Goal: Find specific page/section: Find specific page/section

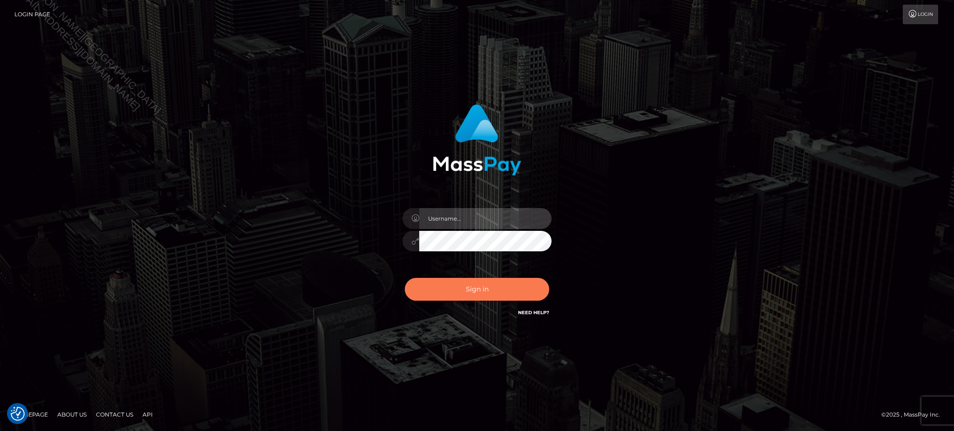
type input "Jiecel"
click at [485, 285] on button "Sign in" at bounding box center [477, 289] width 144 height 23
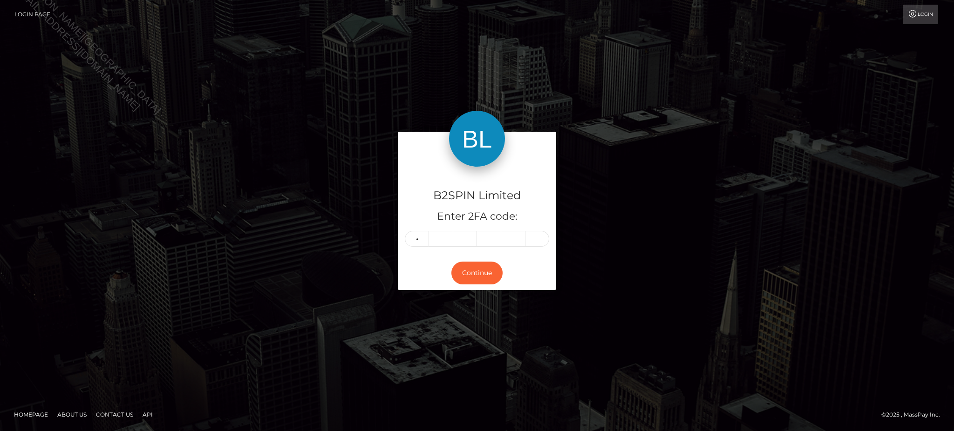
type input "6"
type input "8"
type input "5"
type input "1"
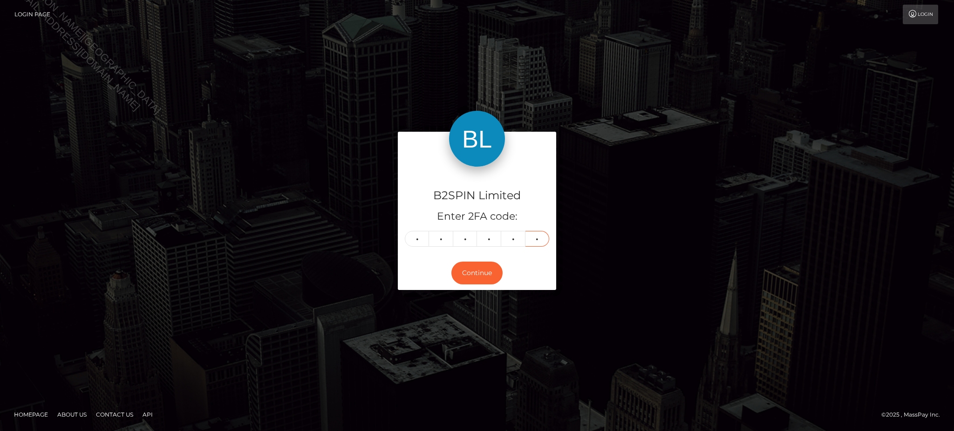
type input "4"
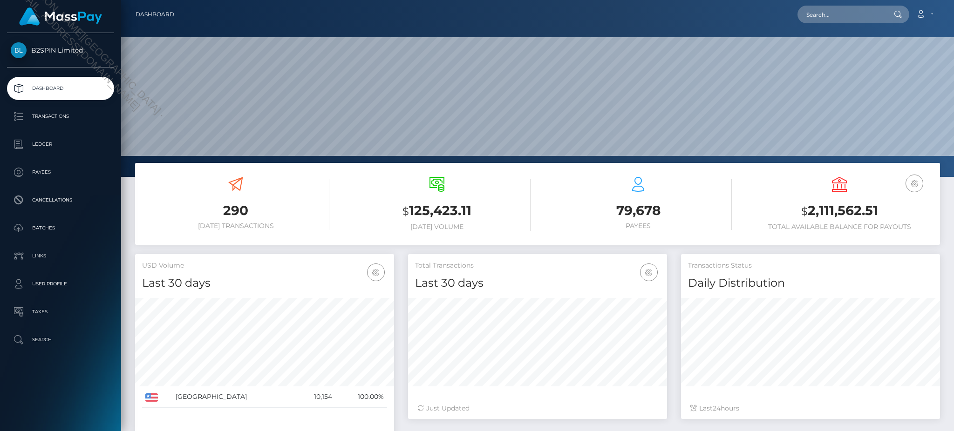
scroll to position [165, 258]
click at [49, 123] on p "Transactions" at bounding box center [61, 116] width 100 height 14
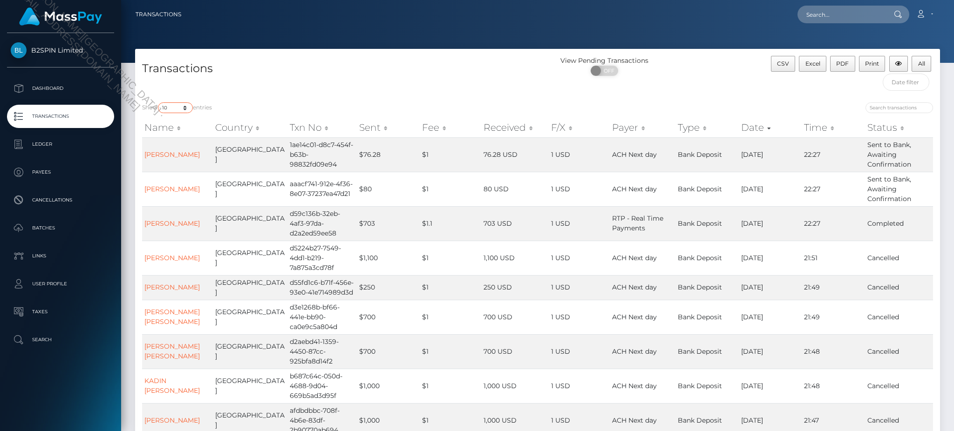
click at [176, 107] on select "10 25 50 100 250 500 1,000 3,500" at bounding box center [175, 107] width 35 height 11
select select "3500"
click at [159, 103] on select "10 25 50 100 250 500 1,000 3,500" at bounding box center [175, 107] width 35 height 11
click at [612, 75] on span "OFF" at bounding box center [607, 71] width 23 height 10
checkbox input "true"
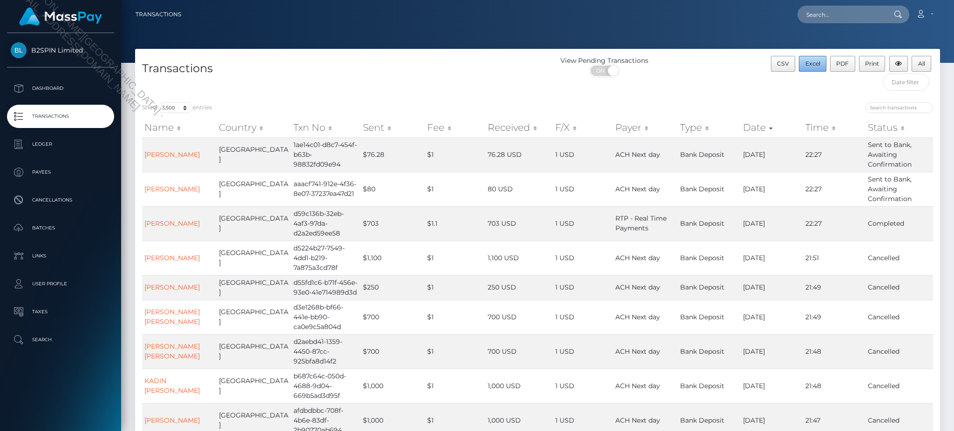
click at [815, 66] on span "Excel" at bounding box center [812, 63] width 15 height 7
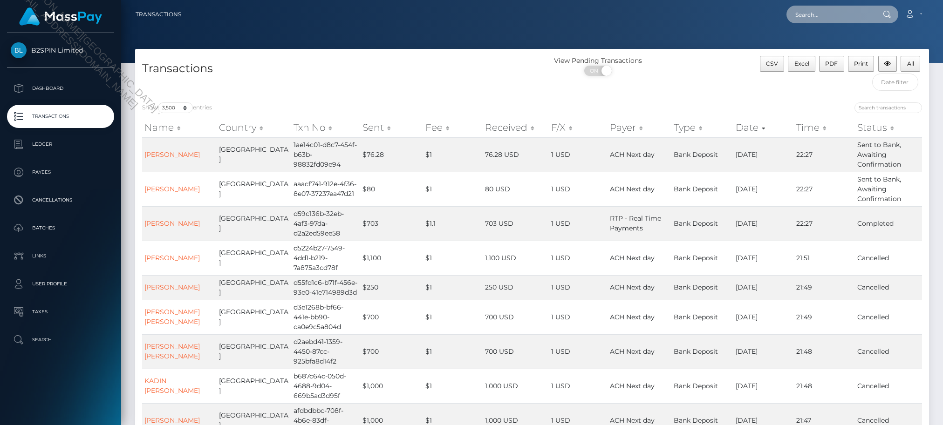
click at [807, 20] on input "text" at bounding box center [830, 15] width 88 height 18
paste input "80c7c2eb-df96-4fe7-9b42-6fc697d69af6"
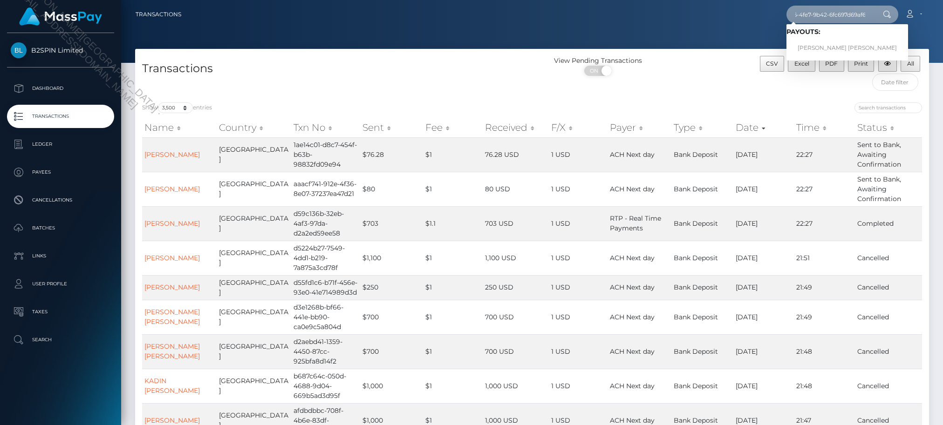
type input "80c7c2eb-df96-4fe7-9b42-6fc697d69af6"
click at [818, 49] on link "STEVE ROBERT FIRTH" at bounding box center [847, 48] width 122 height 17
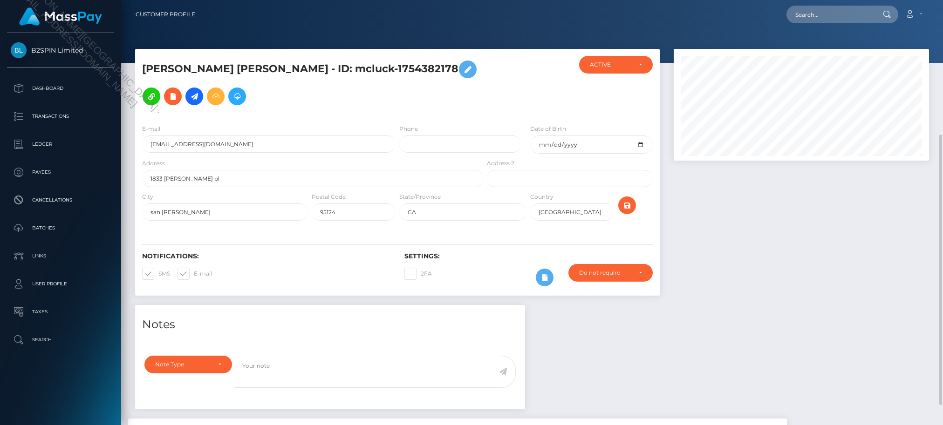
scroll to position [244, 0]
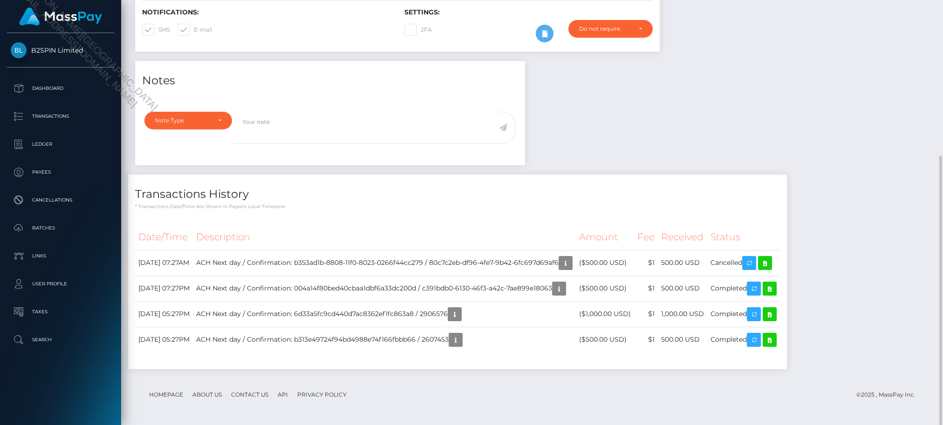
click at [788, 122] on div "Notes Note Type Compliance Clear Compliance General Note Type" at bounding box center [532, 220] width 808 height 318
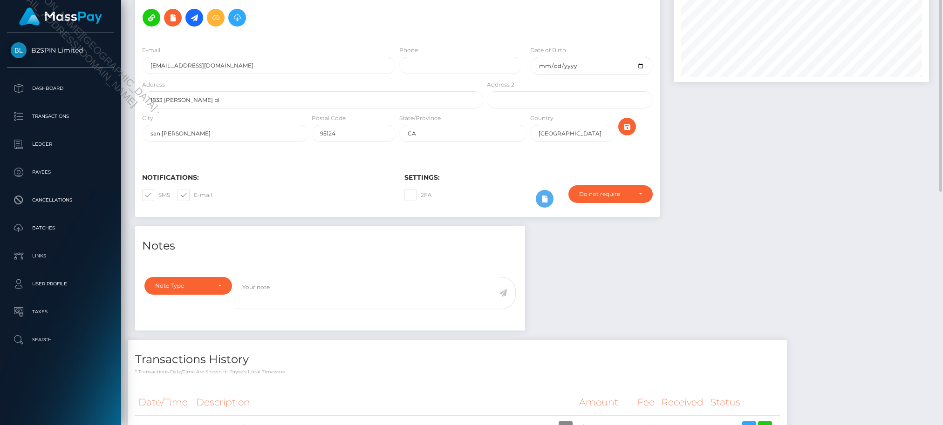
scroll to position [0, 0]
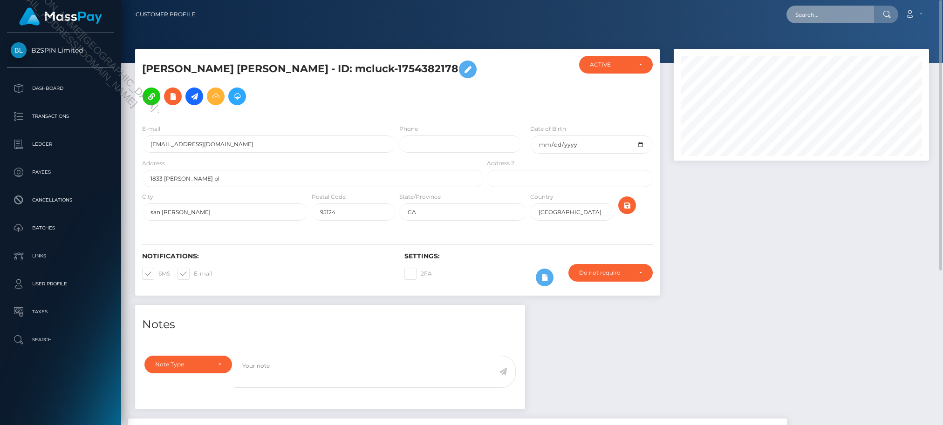
click at [820, 20] on input "text" at bounding box center [830, 15] width 88 height 18
paste input "89864427-643c-48a7-80a8-e48c7d5f76ba"
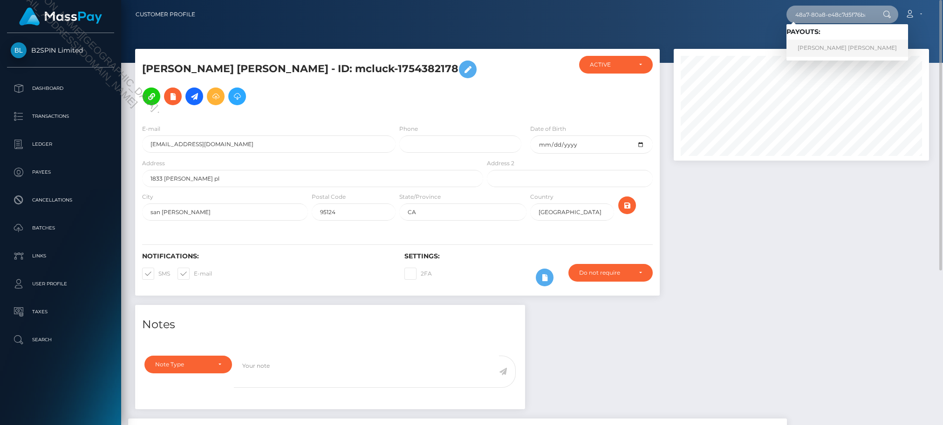
type input "89864427-643c-48a7-80a8-e48c7d5f76ba"
click at [829, 52] on link "LOGAN DALE FARMER" at bounding box center [847, 48] width 122 height 17
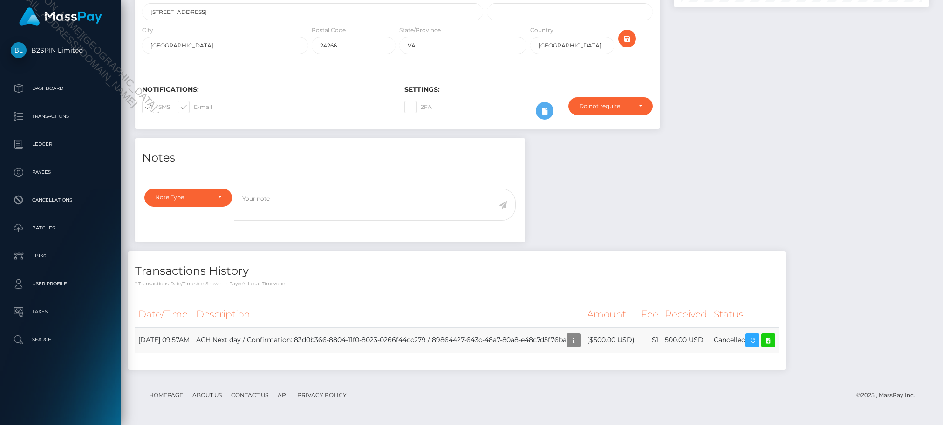
scroll to position [112, 255]
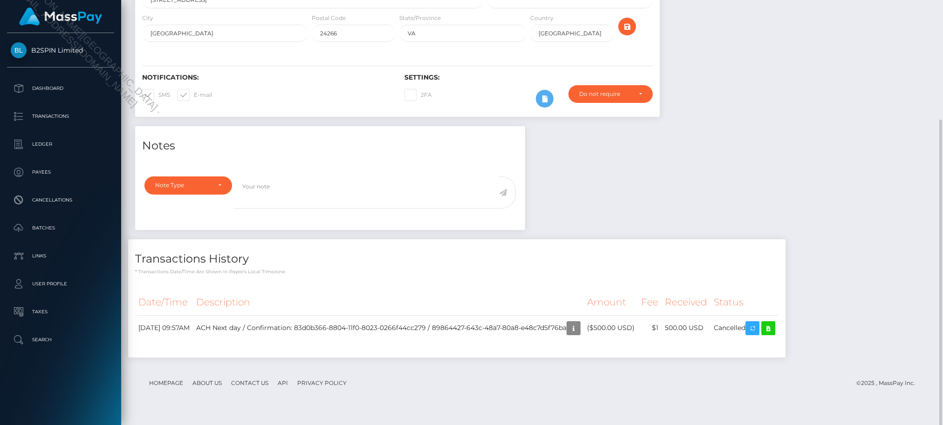
click at [671, 367] on div "Transactions History * Transactions date/time are shown in payee's local timezo…" at bounding box center [456, 302] width 671 height 127
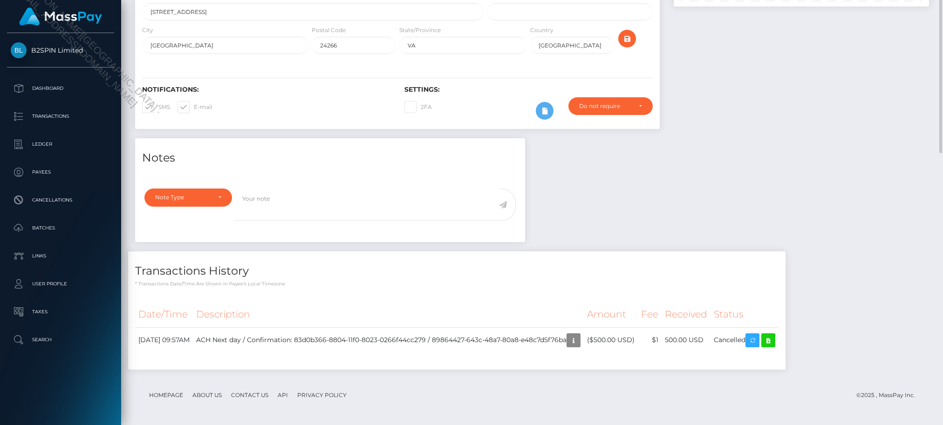
scroll to position [0, 0]
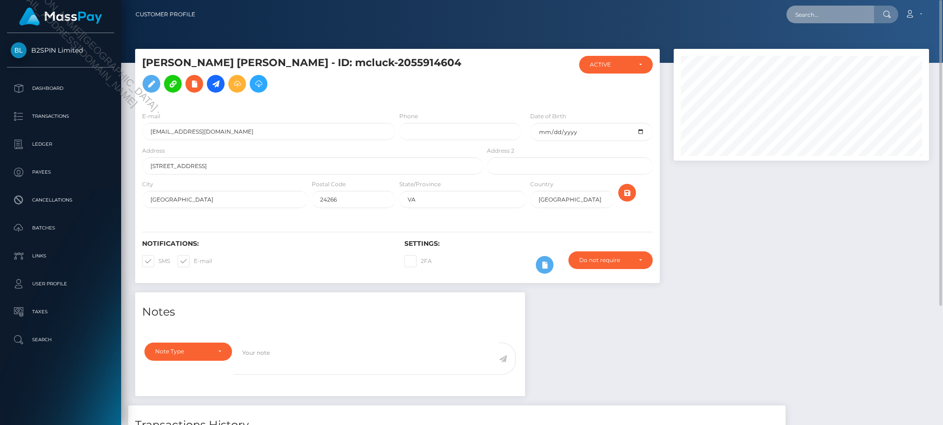
click at [830, 17] on input "text" at bounding box center [830, 15] width 88 height 18
paste input "d2aebd41-1359-4450-87cc-925bfa8d14f2"
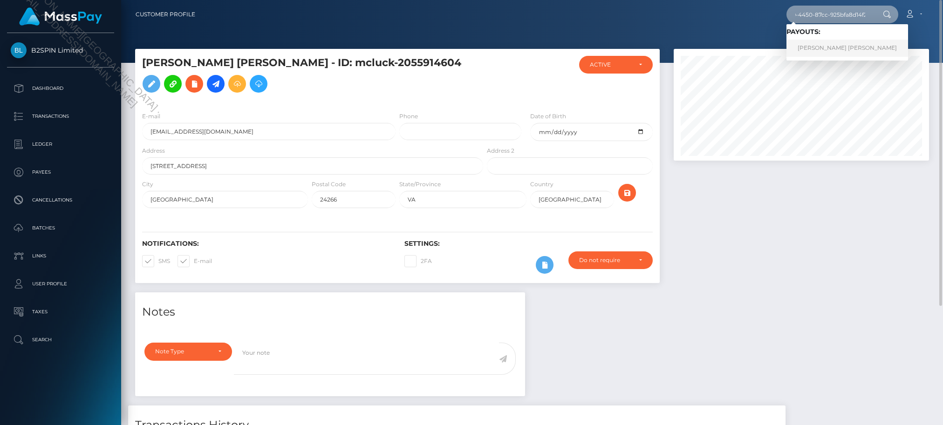
type input "d2aebd41-1359-4450-87cc-925bfa8d14f2"
click at [832, 49] on link "RENATTA ALBERTA MATHIS" at bounding box center [847, 48] width 122 height 17
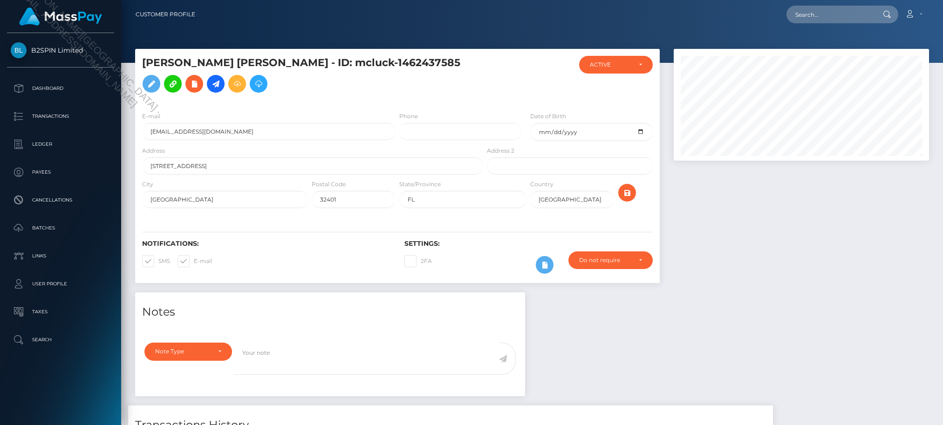
scroll to position [165, 0]
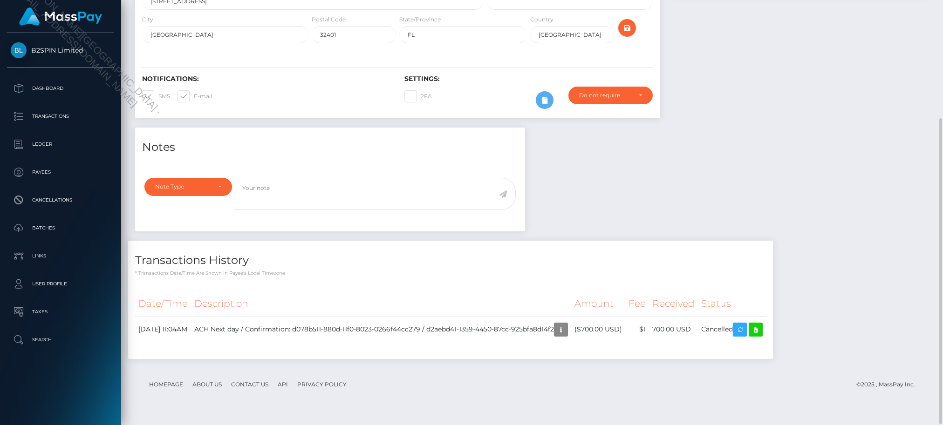
click at [790, 176] on div "Notes Note Type Compliance Clear Compliance General Note Type" at bounding box center [532, 248] width 808 height 241
drag, startPoint x: 781, startPoint y: 178, endPoint x: 775, endPoint y: 173, distance: 7.3
click at [781, 178] on div "Notes Note Type Compliance Clear Compliance General Note Type" at bounding box center [532, 248] width 808 height 241
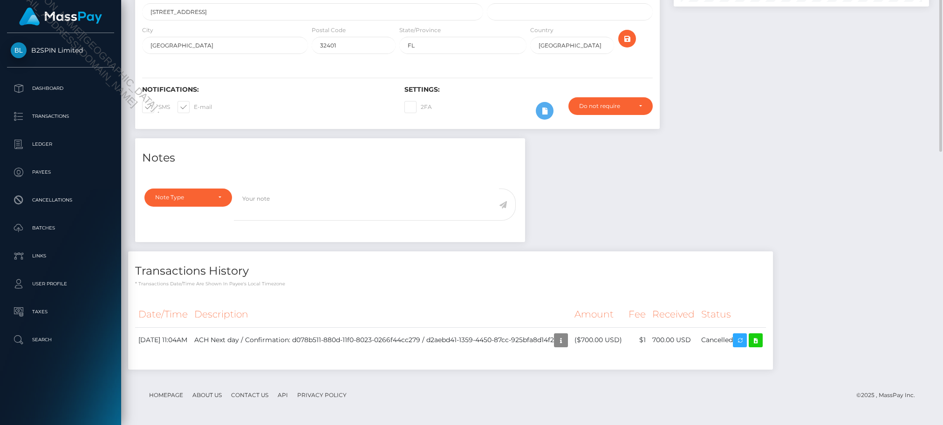
scroll to position [0, 0]
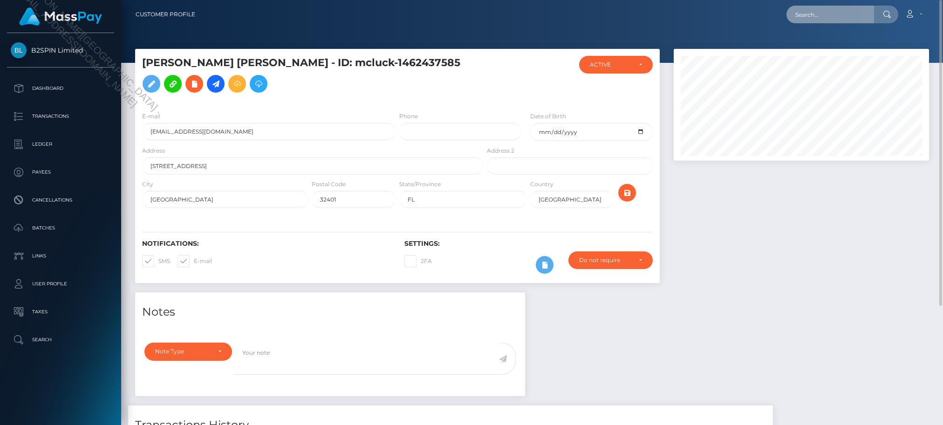
click at [844, 12] on input "text" at bounding box center [830, 15] width 88 height 18
paste input "b687c64c-050d-4688-9d04-669b5ad3d95f"
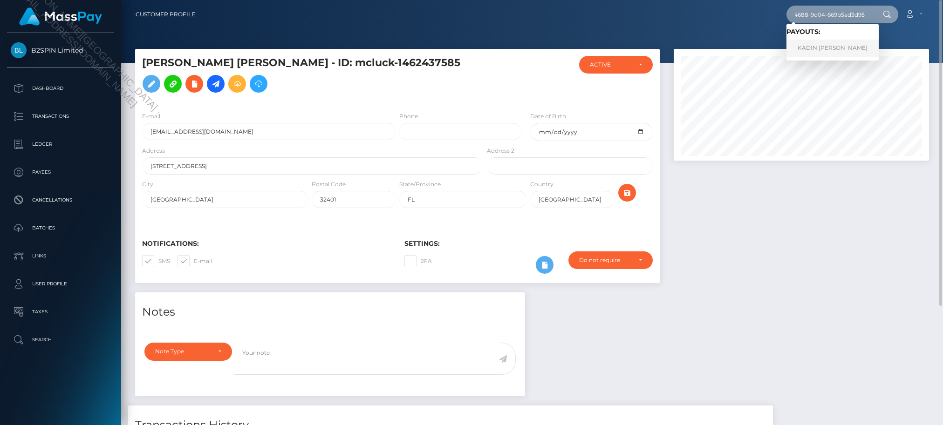
type input "b687c64c-050d-4688-9d04-669b5ad3d95f"
click at [839, 48] on link "KADIN JOSEPH HARRISON" at bounding box center [832, 48] width 92 height 17
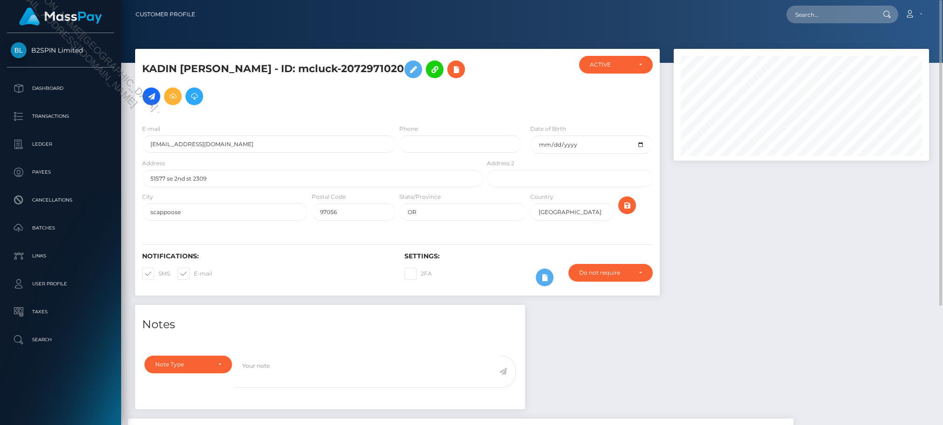
click at [791, 246] on div at bounding box center [800, 177] width 269 height 256
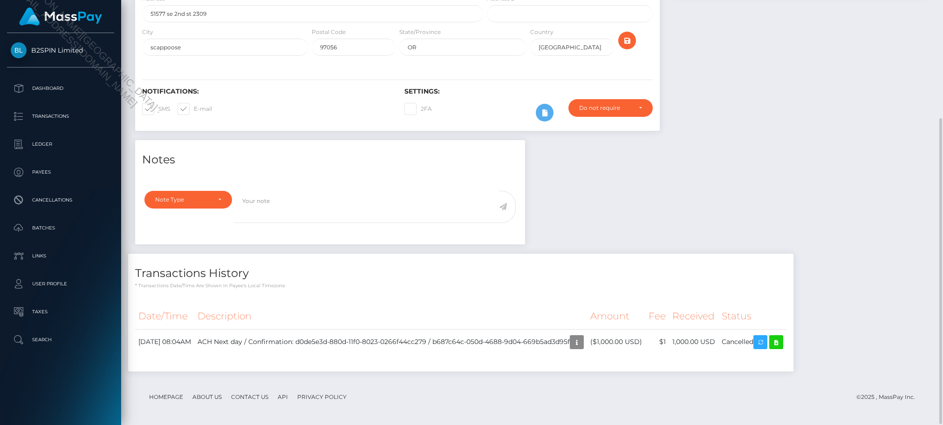
click at [822, 179] on div "Notes Note Type Compliance Clear Compliance General Note Type" at bounding box center [532, 260] width 808 height 241
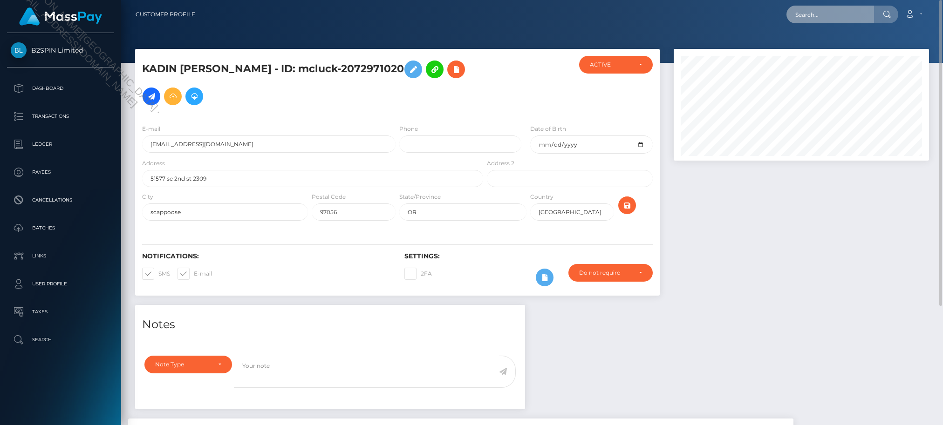
click at [827, 17] on input "text" at bounding box center [830, 15] width 88 height 18
paste input "d5224b27-7549-4dd1-b219-7a875a3cd78f"
type input "d5224b27-7549-4dd1-b219-7a875a3cd78f"
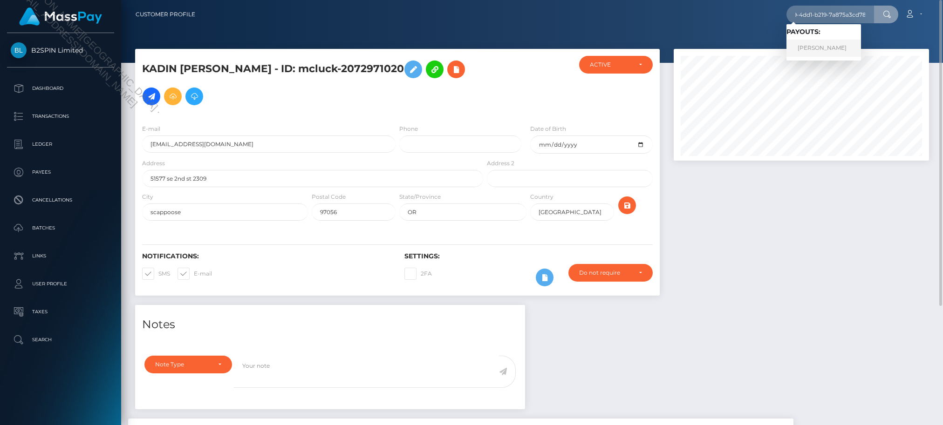
scroll to position [0, 0]
click at [827, 46] on link "[PERSON_NAME]" at bounding box center [823, 48] width 75 height 17
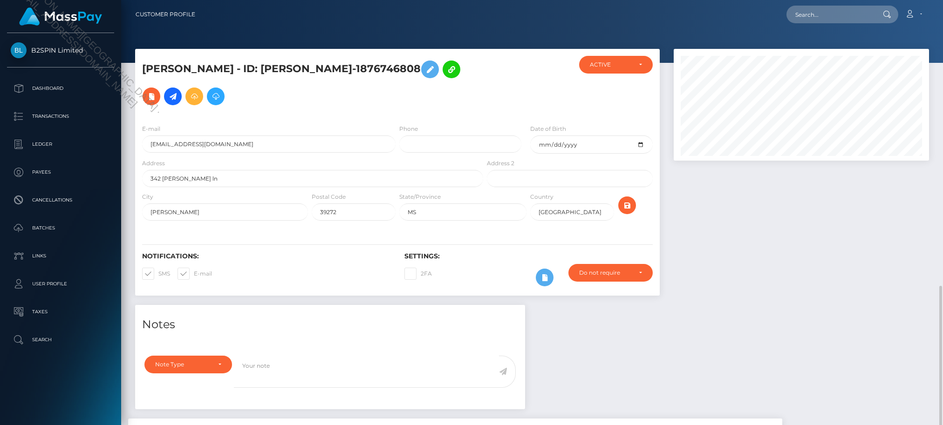
scroll to position [112, 255]
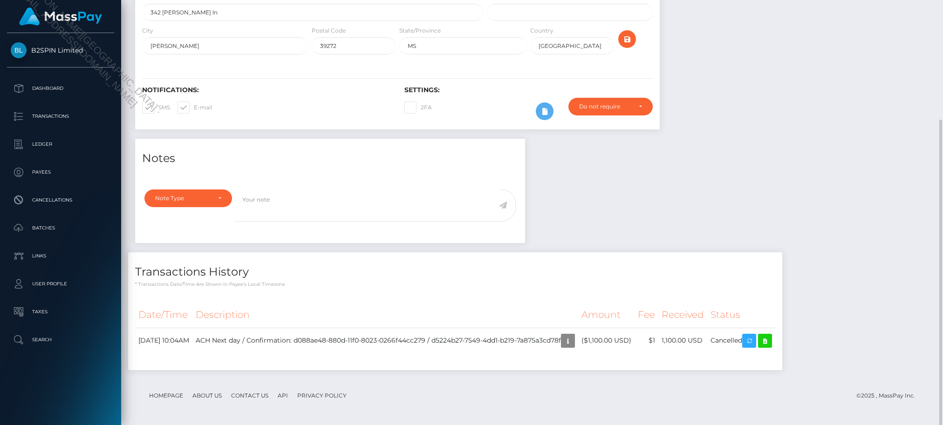
click at [820, 177] on div "Notes Note Type Compliance Clear Compliance General Note Type" at bounding box center [532, 259] width 808 height 241
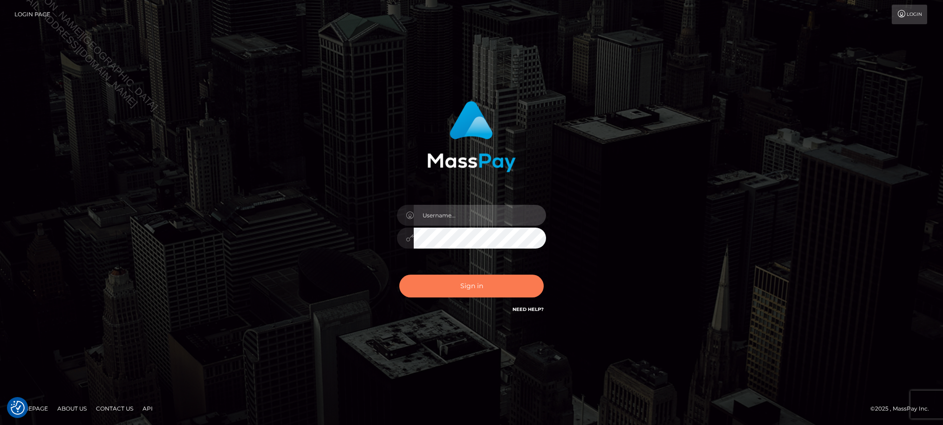
type input "Jiecel"
click at [485, 280] on button "Sign in" at bounding box center [471, 286] width 144 height 23
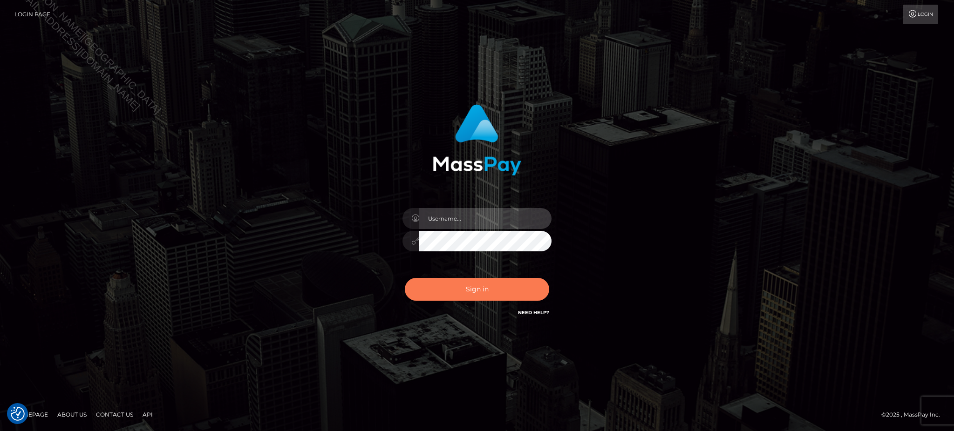
type input "Jiecel"
click at [481, 291] on button "Sign in" at bounding box center [477, 289] width 144 height 23
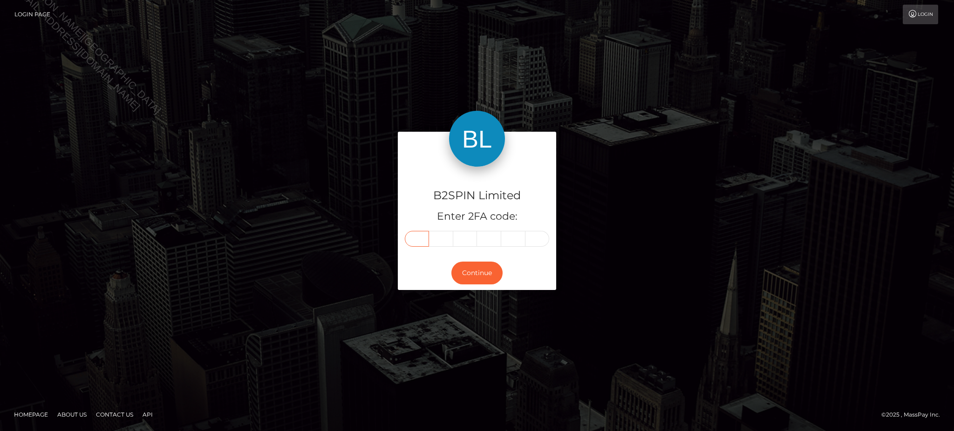
click at [417, 235] on input "text" at bounding box center [417, 239] width 24 height 16
type input "9"
type input "0"
type input "6"
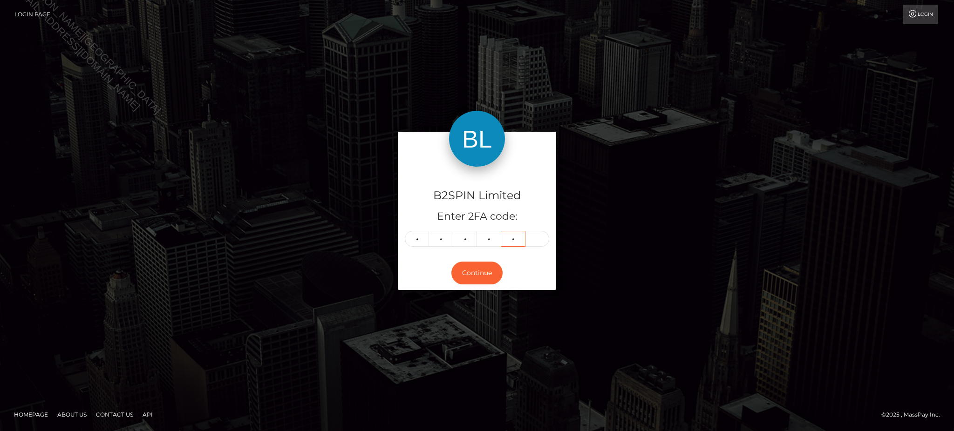
type input "8"
type input "7"
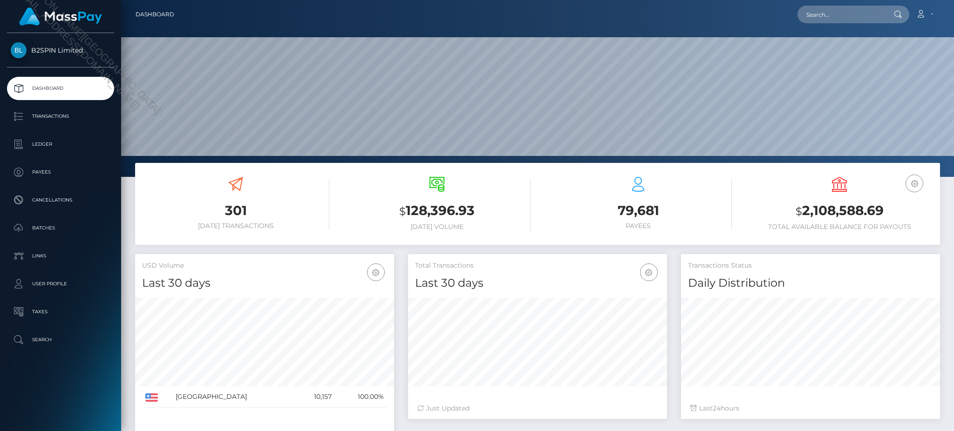
scroll to position [165, 258]
click at [836, 16] on input "text" at bounding box center [841, 15] width 88 height 18
paste input "d5224b27-7549-4dd1-b219-7a875a3cd78f"
type input "d5224b27-7549-4dd1-b219-7a875a3cd78f"
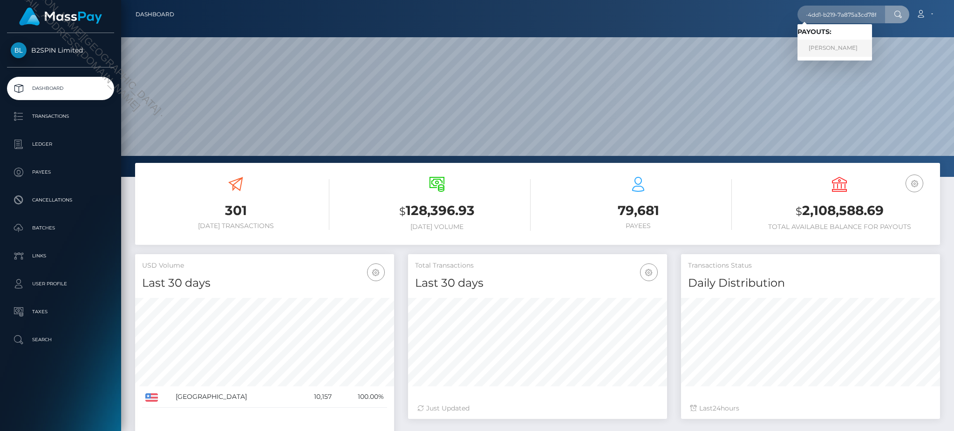
click at [831, 47] on link "[PERSON_NAME]" at bounding box center [834, 48] width 75 height 17
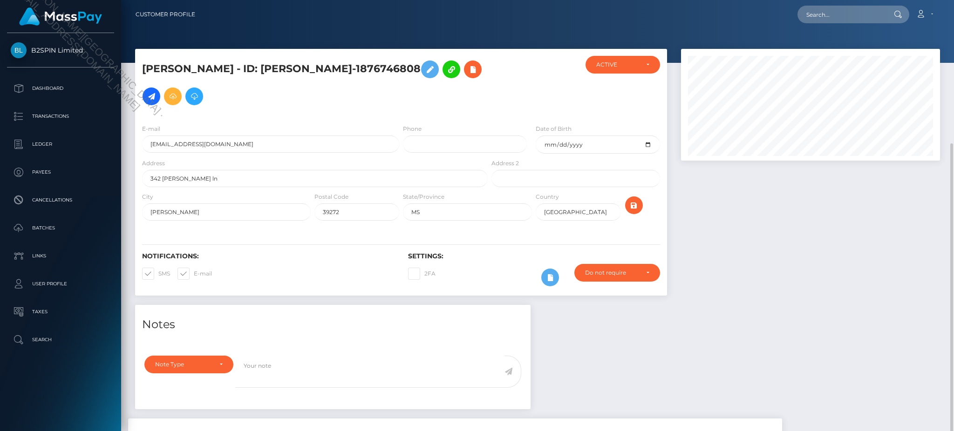
scroll to position [112, 258]
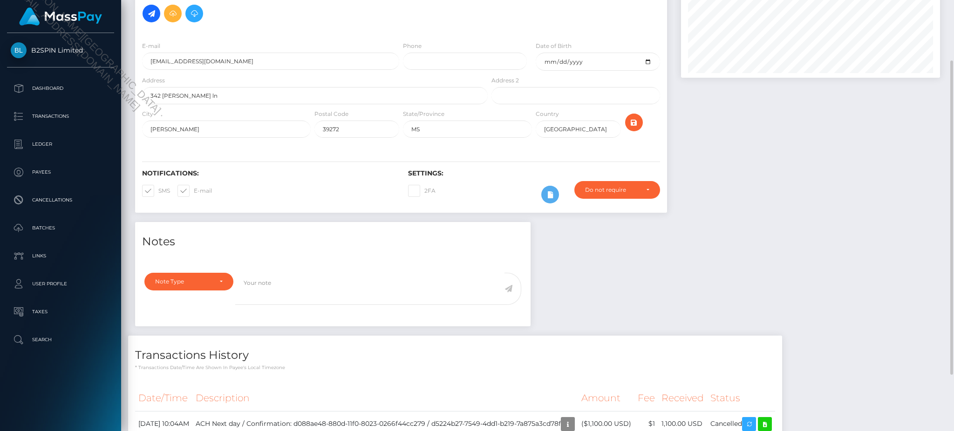
click at [764, 248] on div "Notes Note Type Compliance Clear Compliance General Note Type" at bounding box center [537, 342] width 819 height 241
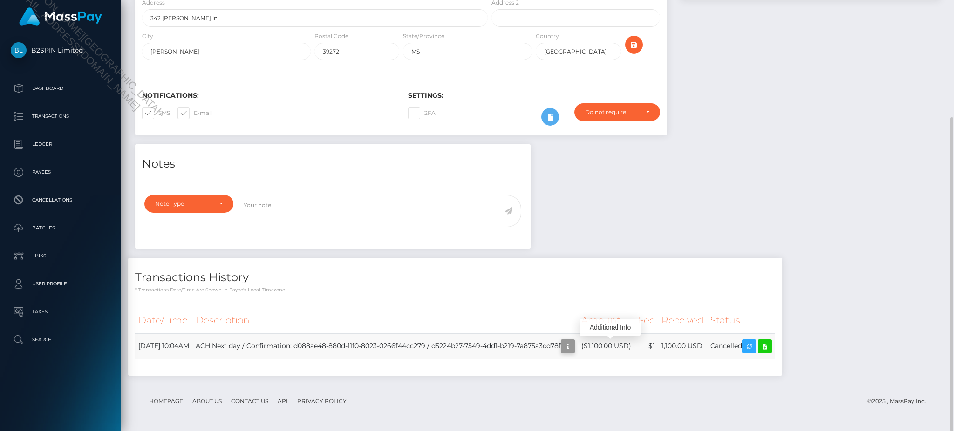
click at [573, 347] on icon "button" at bounding box center [567, 347] width 11 height 12
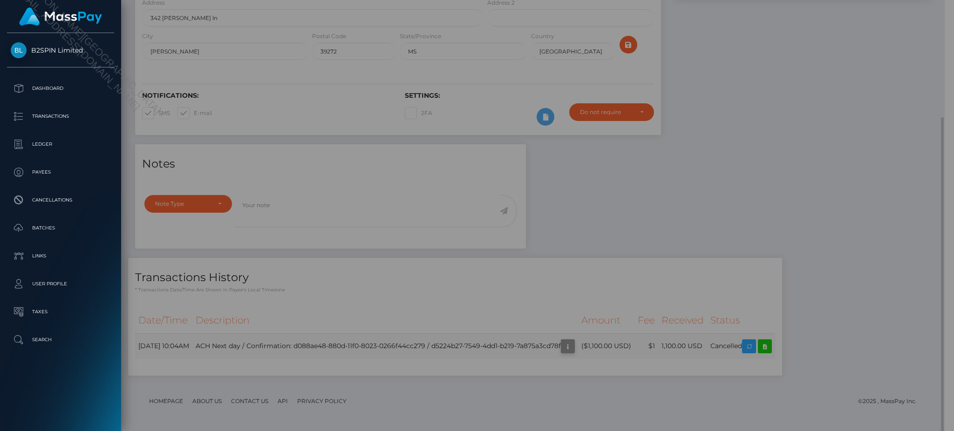
scroll to position [465596, 465452]
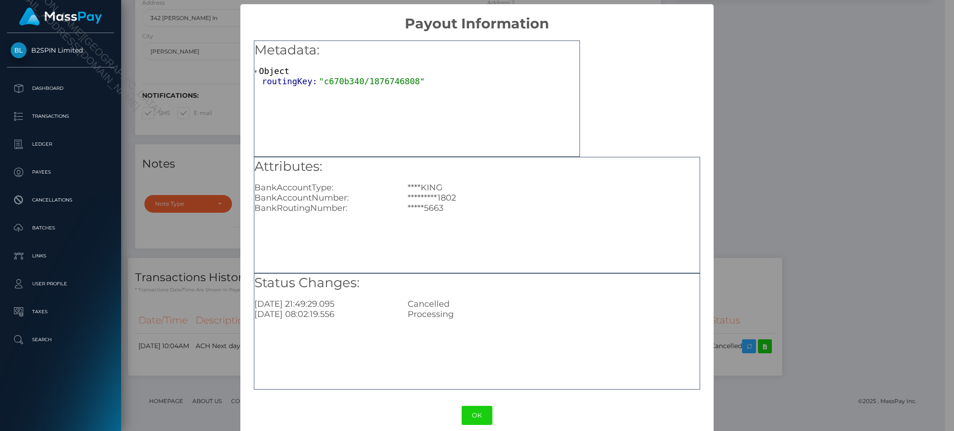
drag, startPoint x: 868, startPoint y: 158, endPoint x: 931, endPoint y: 157, distance: 63.4
click at [868, 158] on div "× Payout Information Metadata: Object routingKey: "c670b340/1876746808" Attribu…" at bounding box center [477, 215] width 954 height 431
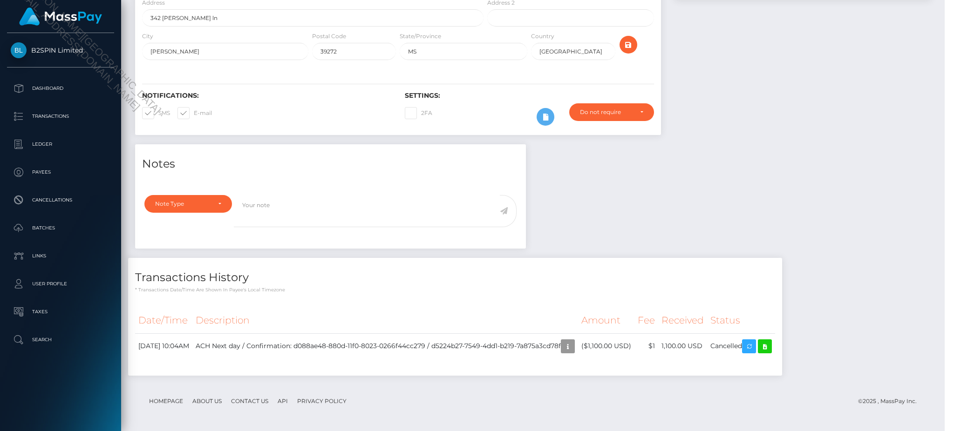
scroll to position [112, 258]
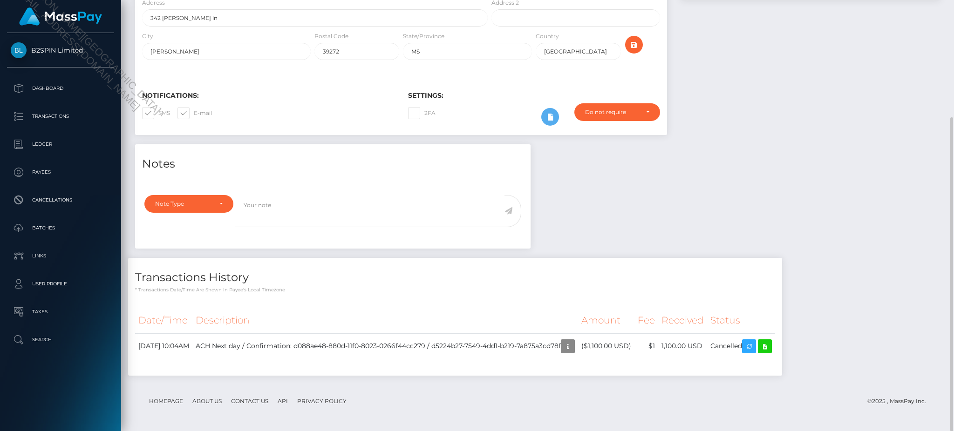
drag, startPoint x: 808, startPoint y: 158, endPoint x: 799, endPoint y: 154, distance: 10.0
click at [808, 158] on div "Notes Note Type Compliance Clear Compliance General Note Type" at bounding box center [537, 264] width 819 height 241
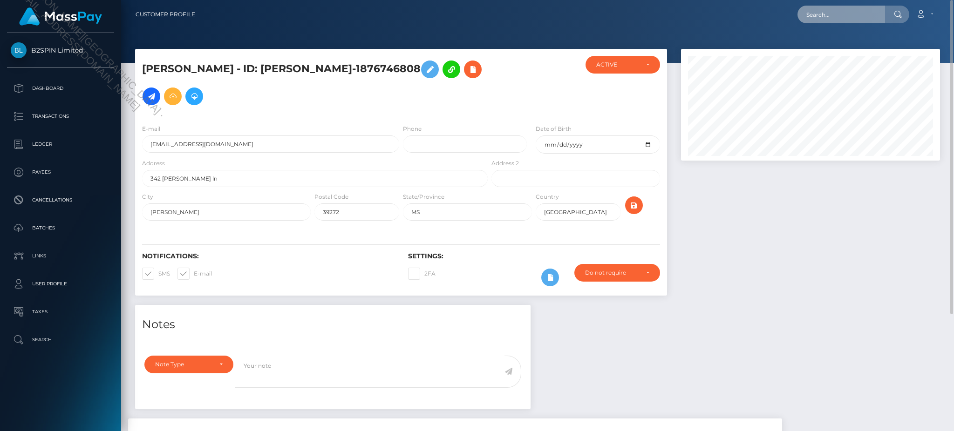
click at [837, 11] on input "text" at bounding box center [841, 15] width 88 height 18
paste input "d55fd1c6-b71f-456e-93e0-41e714989d3d"
type input "d55fd1c6-b71f-456e-93e0-41e714989d3d"
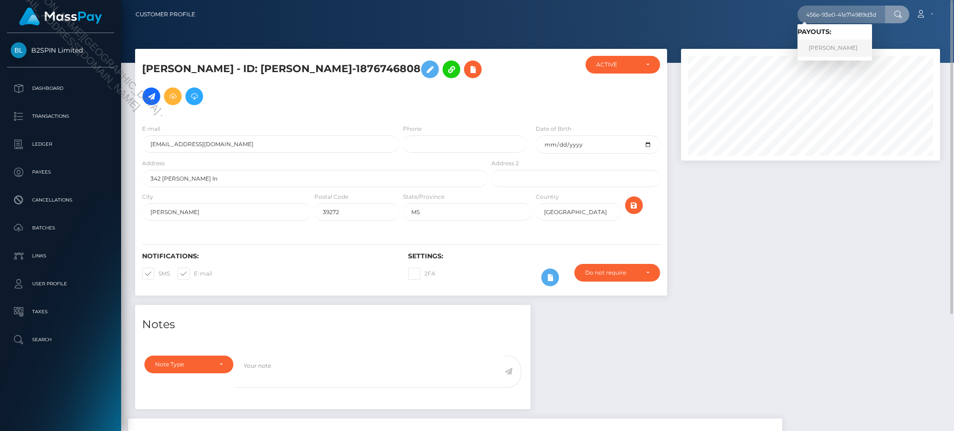
scroll to position [0, 0]
click at [835, 54] on link "DANIEL L STEARNS" at bounding box center [834, 48] width 75 height 17
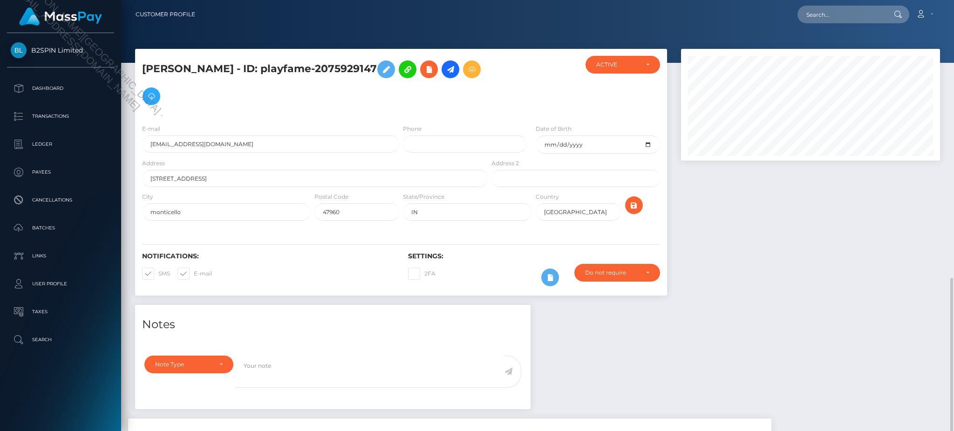
scroll to position [465596, 465449]
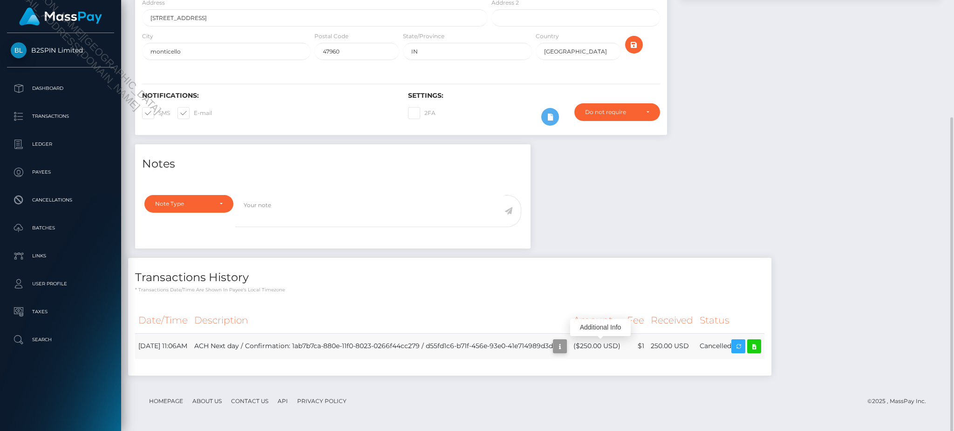
click at [565, 350] on icon "button" at bounding box center [559, 347] width 11 height 12
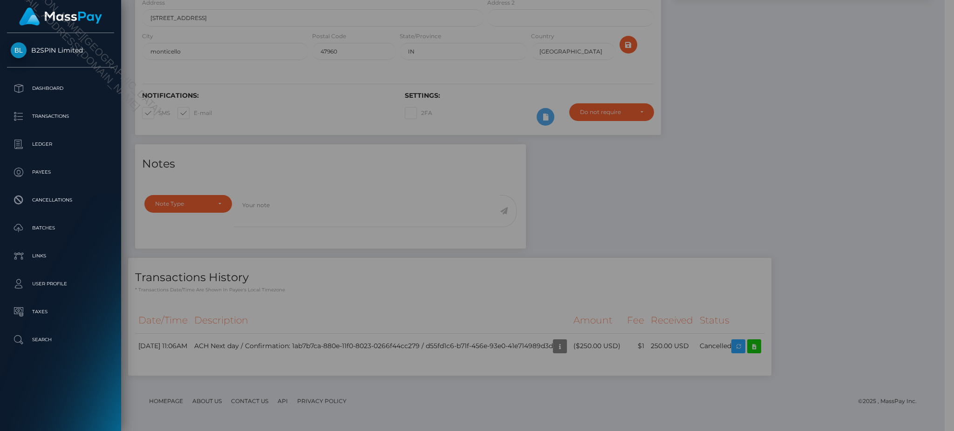
scroll to position [465596, 465452]
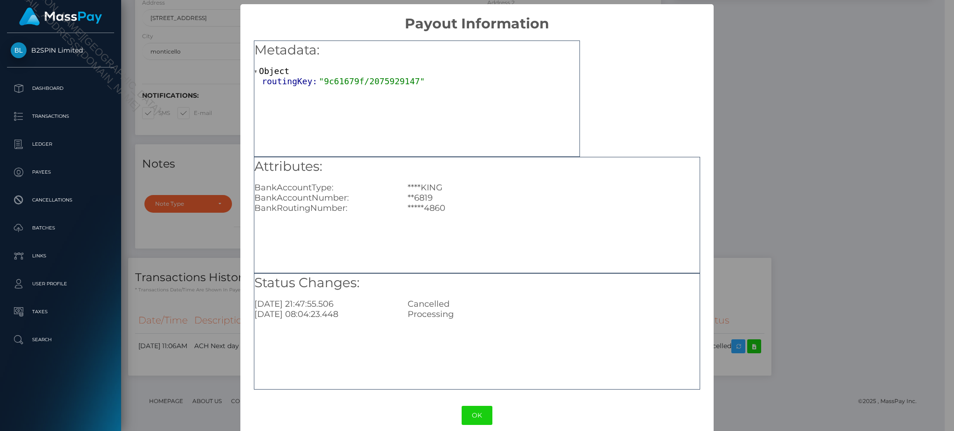
click at [808, 175] on div "× Payout Information Metadata: Object routingKey: "9c61679f/2075929147" Attribu…" at bounding box center [477, 215] width 954 height 431
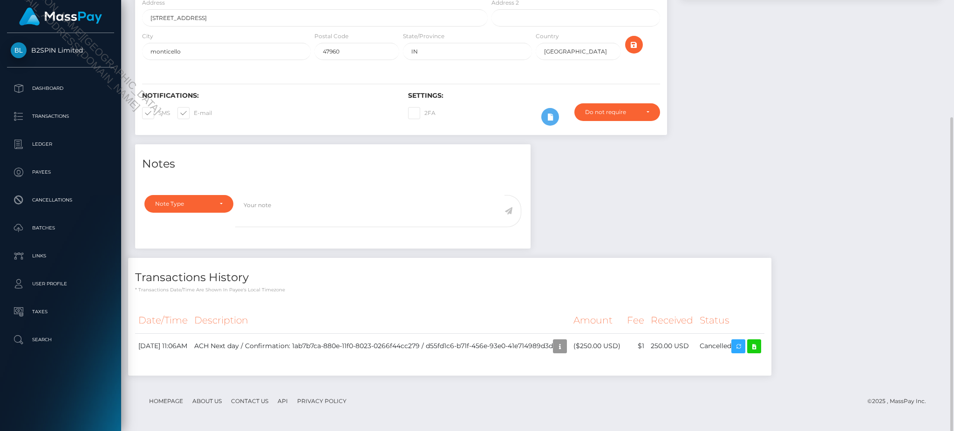
scroll to position [112, 258]
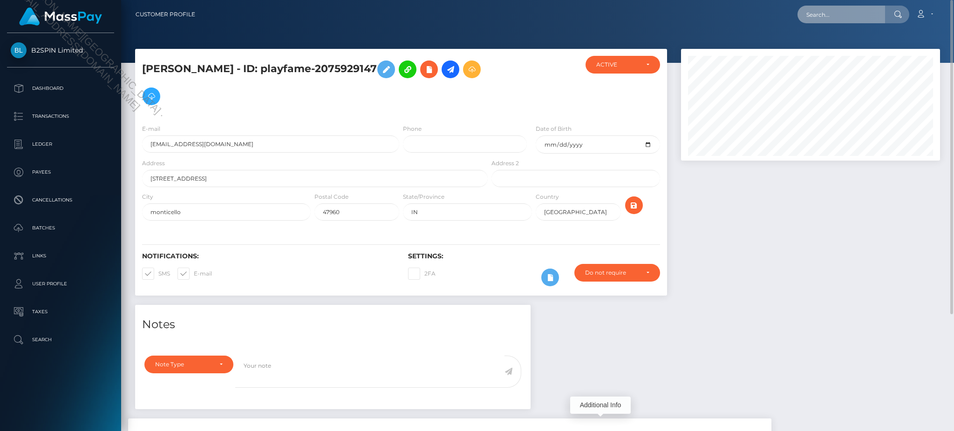
click at [833, 15] on input "text" at bounding box center [841, 15] width 88 height 18
paste input "d3e1268b-bf66-441e-bb90-ca0e9c5a804d"
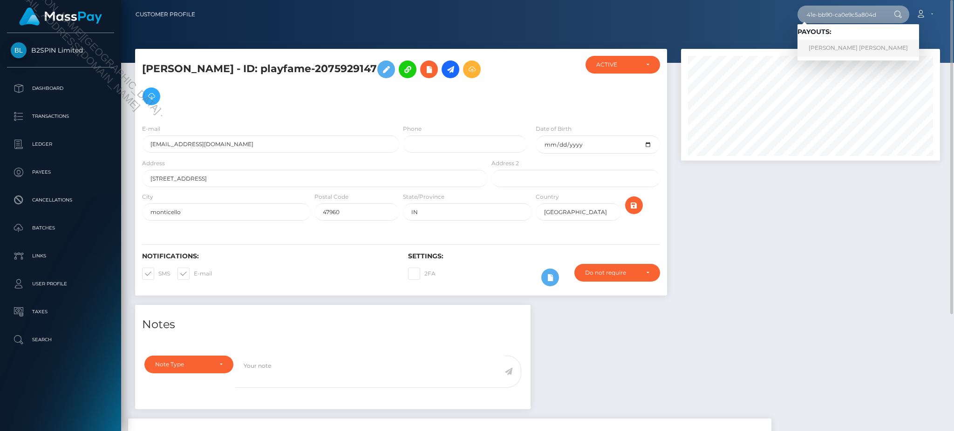
type input "d3e1268b-bf66-441e-bb90-ca0e9c5a804d"
click at [849, 54] on link "[PERSON_NAME] [PERSON_NAME]" at bounding box center [858, 48] width 122 height 17
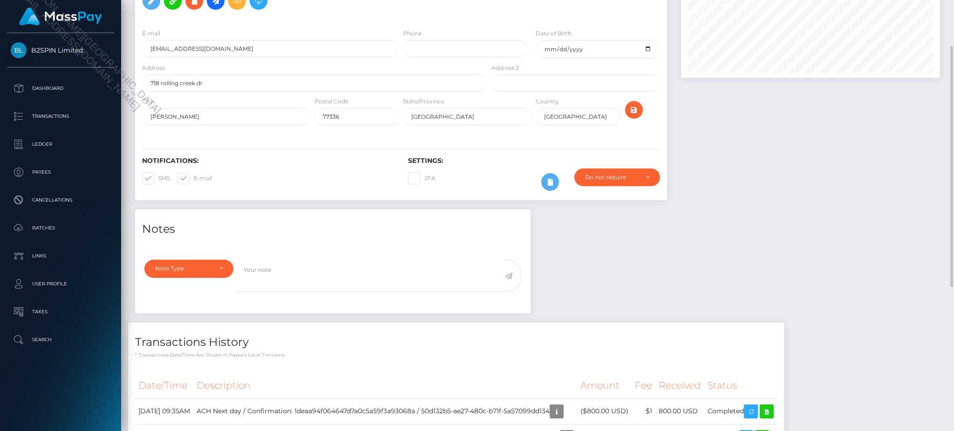
scroll to position [112, 258]
click at [793, 197] on div at bounding box center [810, 88] width 273 height 244
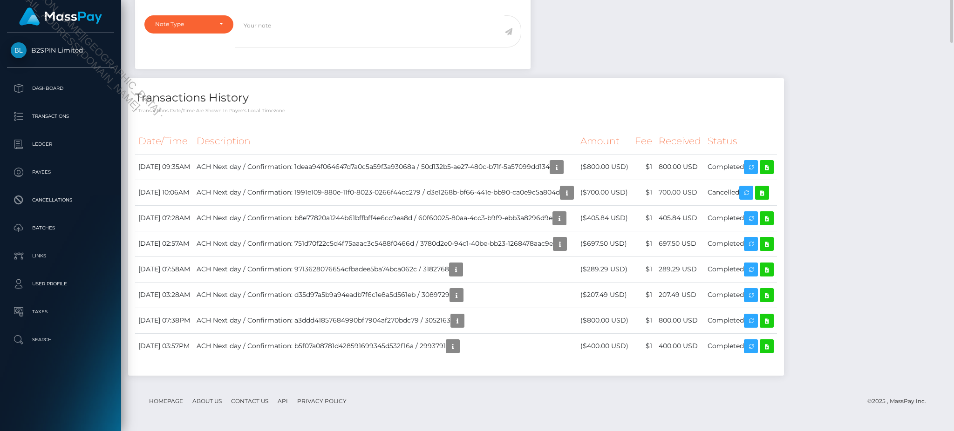
scroll to position [0, 0]
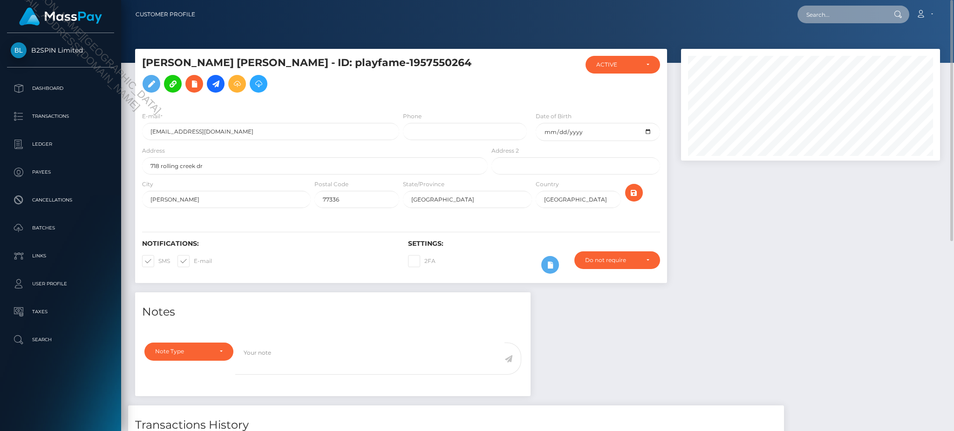
click at [851, 20] on input "text" at bounding box center [841, 15] width 88 height 18
paste input "d2aebd41-1359-4450-87cc-925bfa8d14f2"
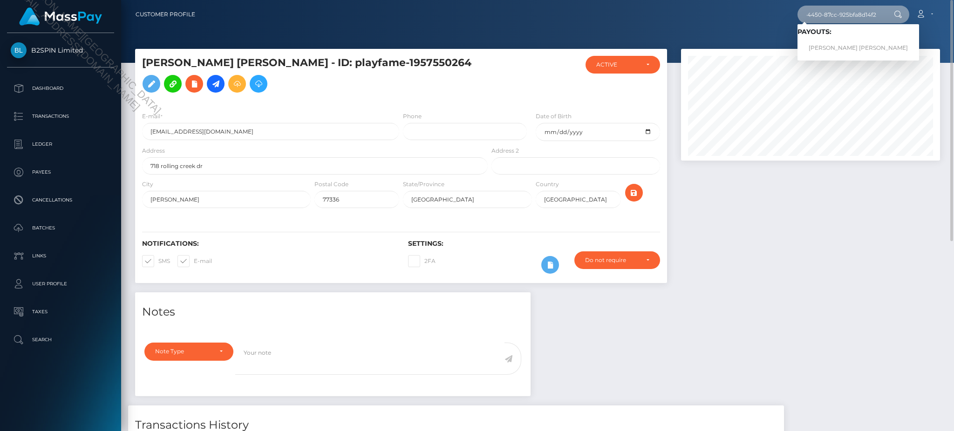
type input "d2aebd41-1359-4450-87cc-925bfa8d14f2"
click at [844, 48] on link "RENATTA ALBERTA MATHIS" at bounding box center [858, 48] width 122 height 17
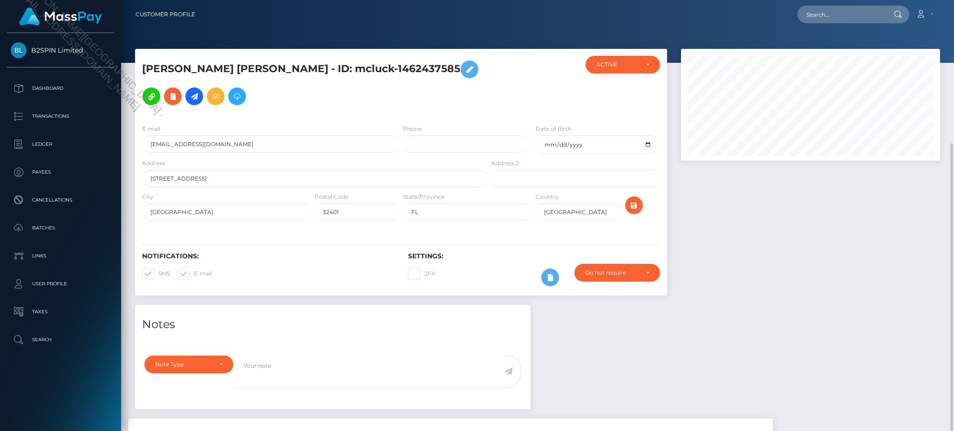
scroll to position [112, 258]
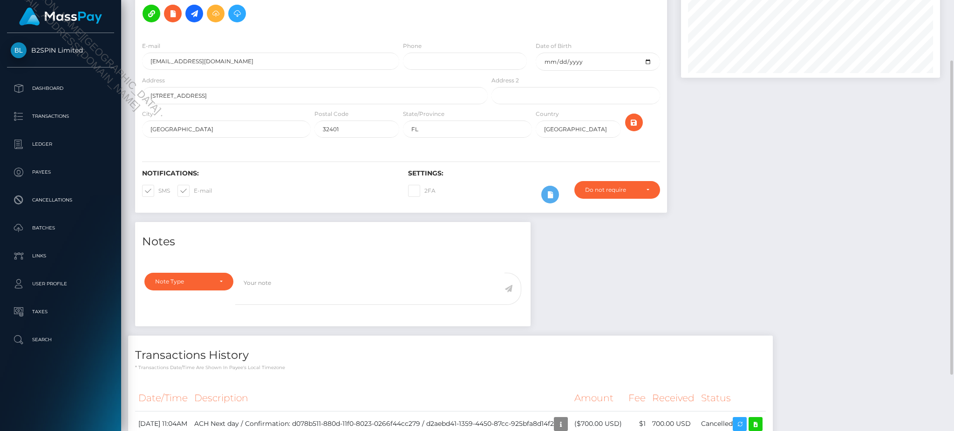
click at [811, 244] on div "Notes Note Type Compliance Clear Compliance General Note Type" at bounding box center [537, 342] width 819 height 241
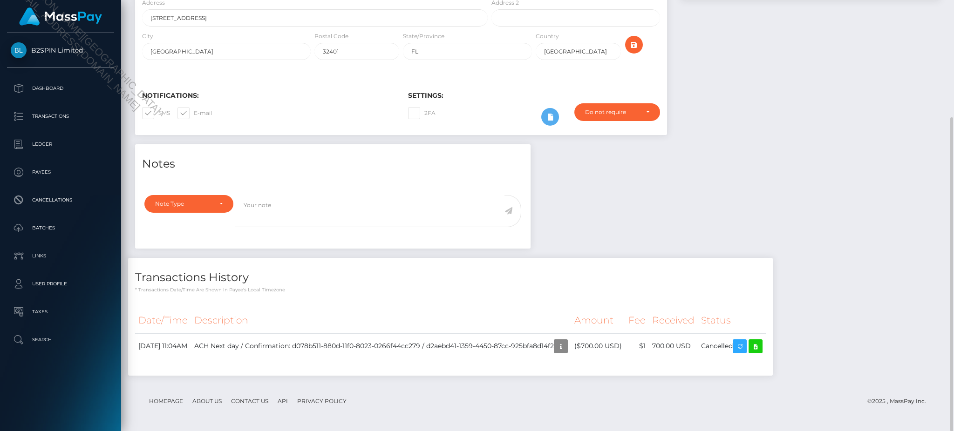
drag, startPoint x: 767, startPoint y: 151, endPoint x: 773, endPoint y: 147, distance: 6.6
click at [767, 151] on div "Notes Note Type Compliance Clear Compliance General Note Type" at bounding box center [537, 264] width 819 height 241
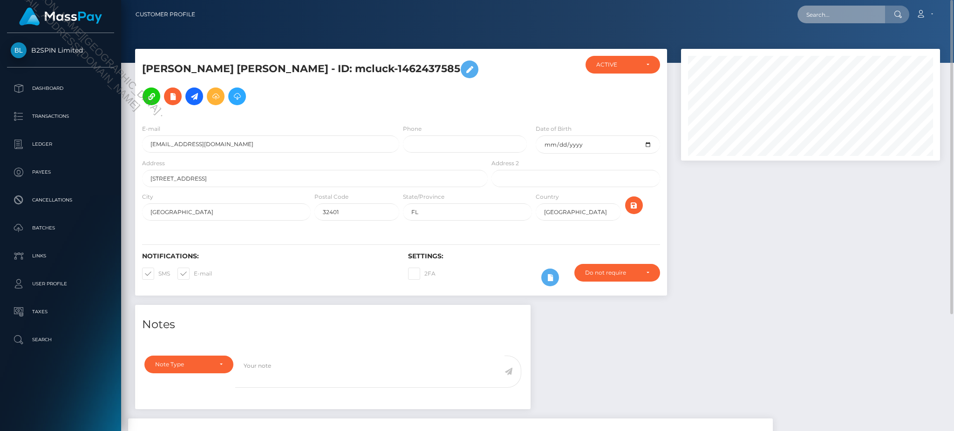
click at [842, 17] on input "text" at bounding box center [841, 15] width 88 height 18
paste input "b687c64c-050d-4688-9d04-669b5ad3d95f"
type input "b687c64c-050d-4688-9d04-669b5ad3d95f"
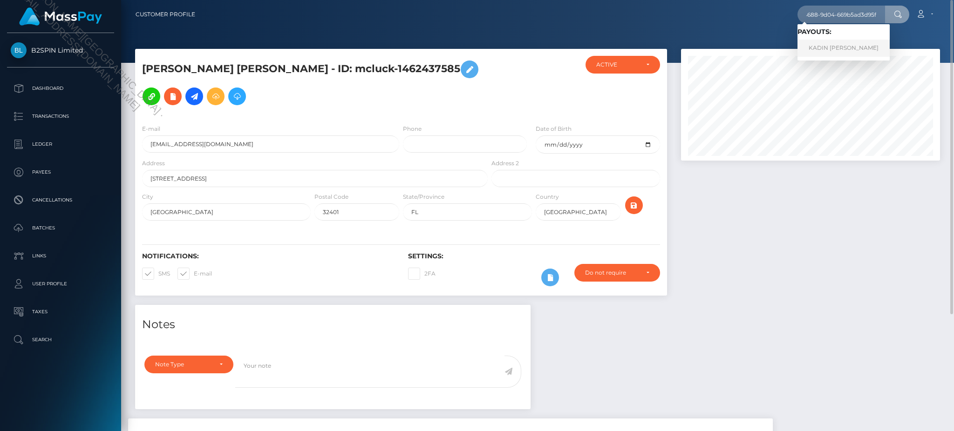
click at [836, 48] on link "KADIN JOSEPH HARRISON" at bounding box center [843, 48] width 92 height 17
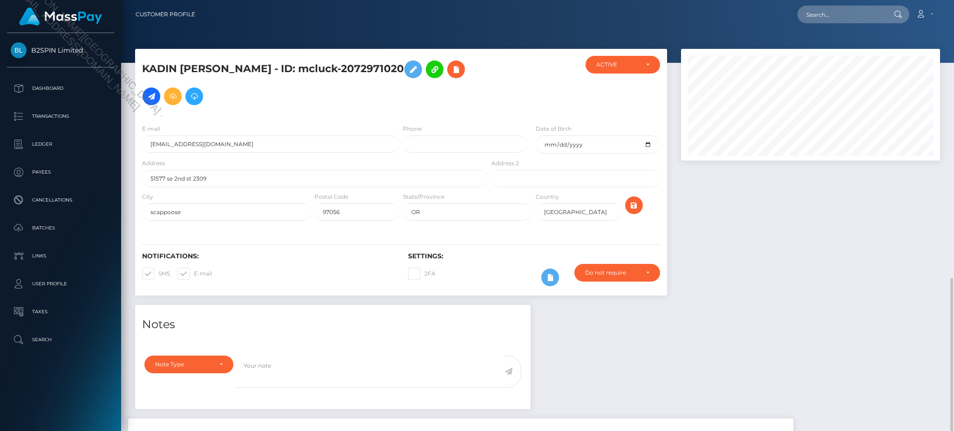
scroll to position [112, 258]
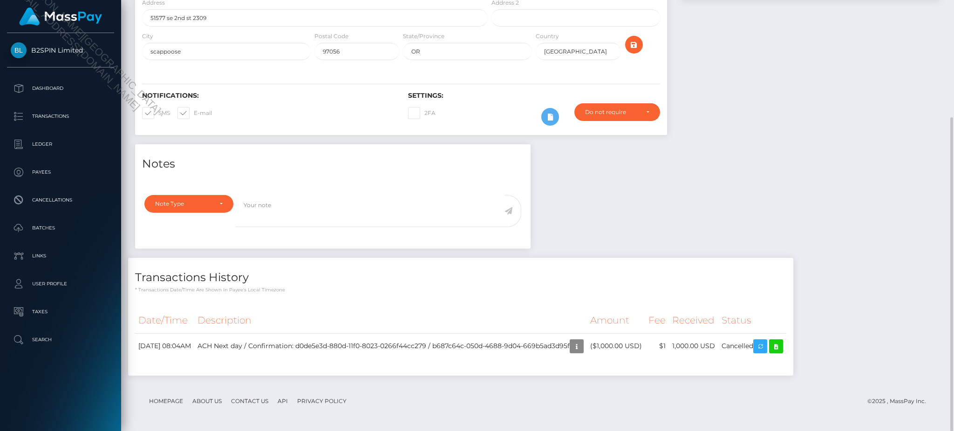
click at [800, 197] on div "Notes Note Type Compliance Clear Compliance General Note Type" at bounding box center [537, 264] width 819 height 241
click at [770, 153] on div "Notes Note Type Compliance Clear Compliance General Note Type" at bounding box center [537, 264] width 819 height 241
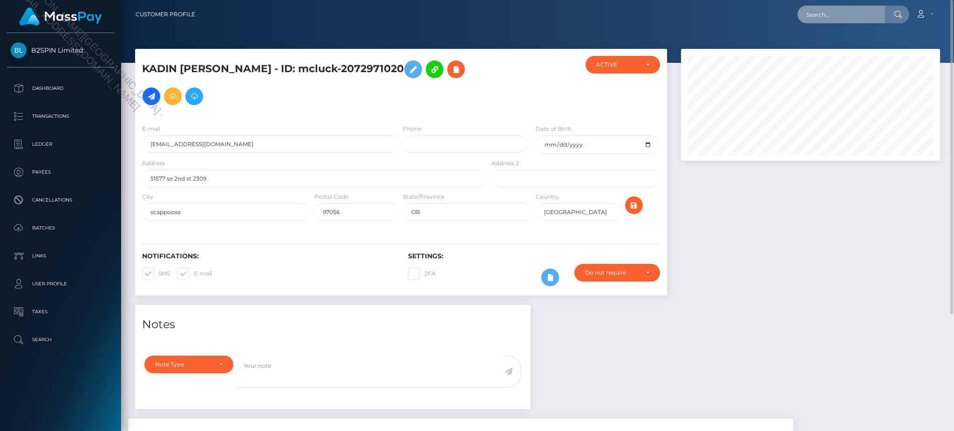
click at [840, 18] on input "text" at bounding box center [841, 15] width 88 height 18
paste input "afdbdbbc-708f-4b6e-83df-2b90770ab694"
type input "afdbdbbc-708f-4b6e-83df-2b90770ab694"
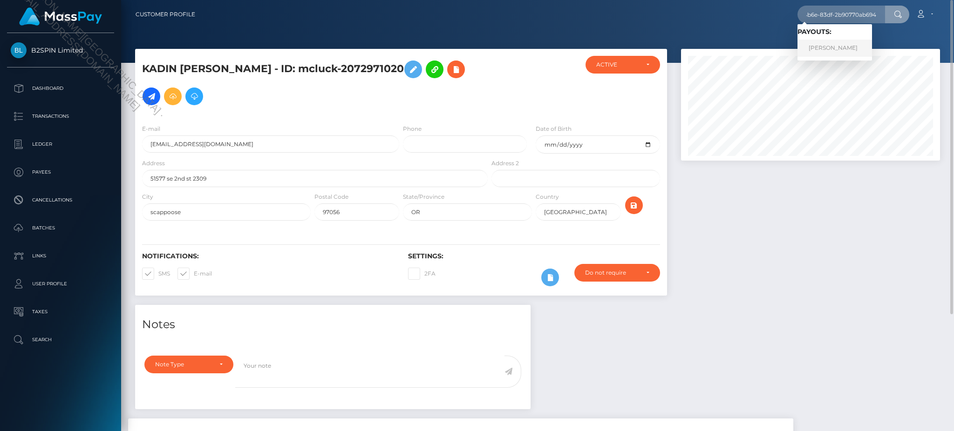
scroll to position [0, 0]
click at [831, 50] on link "[PERSON_NAME]" at bounding box center [834, 48] width 75 height 17
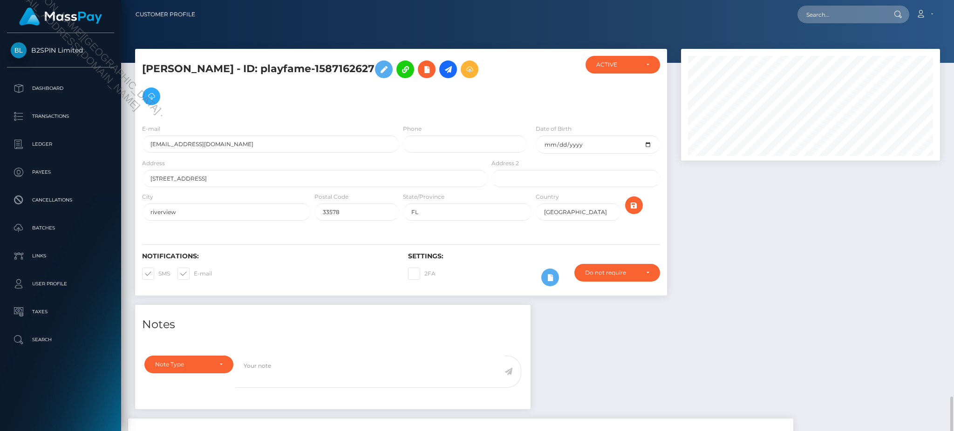
scroll to position [112, 258]
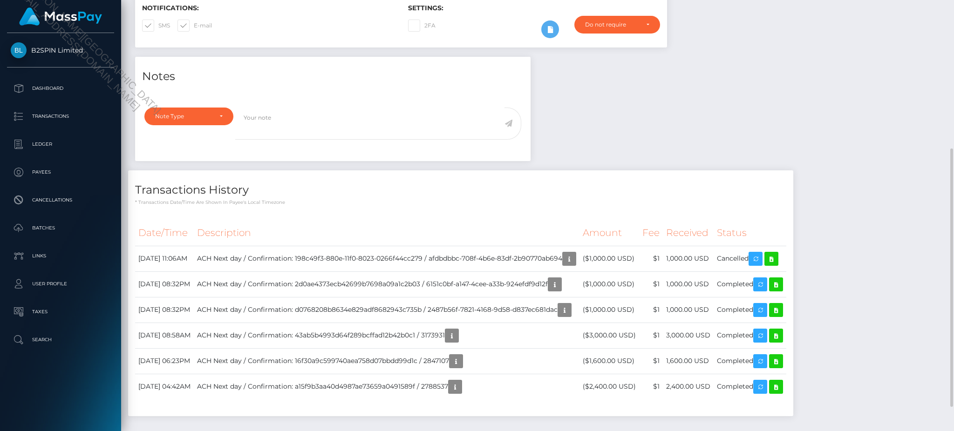
click at [800, 120] on div "Notes Note Type Compliance Clear Compliance General Note Type" at bounding box center [537, 241] width 819 height 369
drag, startPoint x: 807, startPoint y: 168, endPoint x: 806, endPoint y: 162, distance: 6.2
click at [807, 168] on div "Notes Note Type Compliance Clear Compliance General Note Type" at bounding box center [537, 241] width 819 height 369
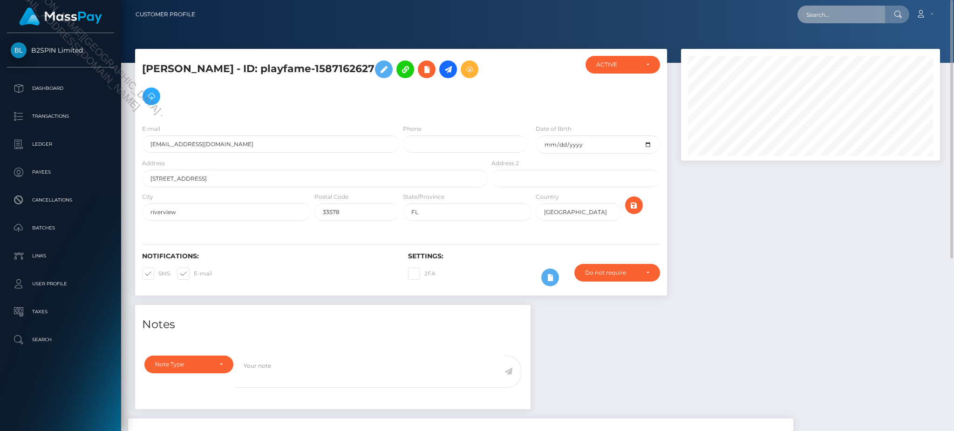
click at [830, 15] on input "text" at bounding box center [841, 15] width 88 height 18
paste input "a33e5d05-c059-4b09-9add-ac3695ad8777"
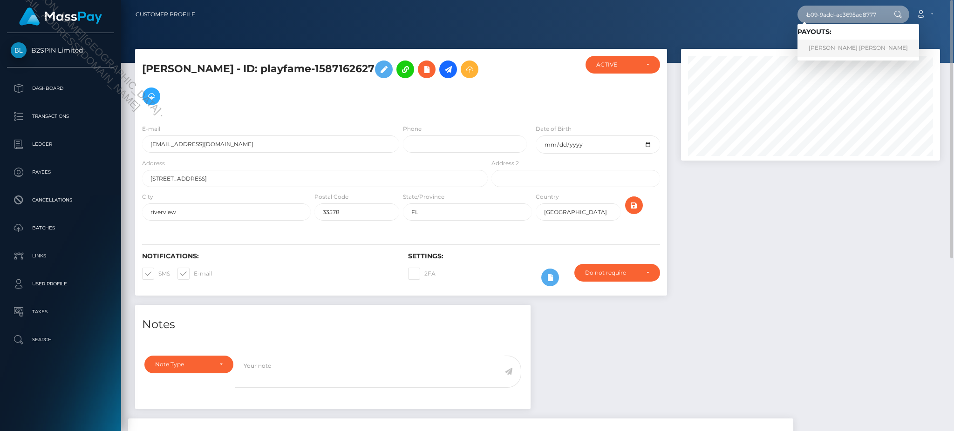
type input "a33e5d05-c059-4b09-9add-ac3695ad8777"
click at [830, 44] on link "BENJAMIN TYLER MARCUS" at bounding box center [858, 48] width 122 height 17
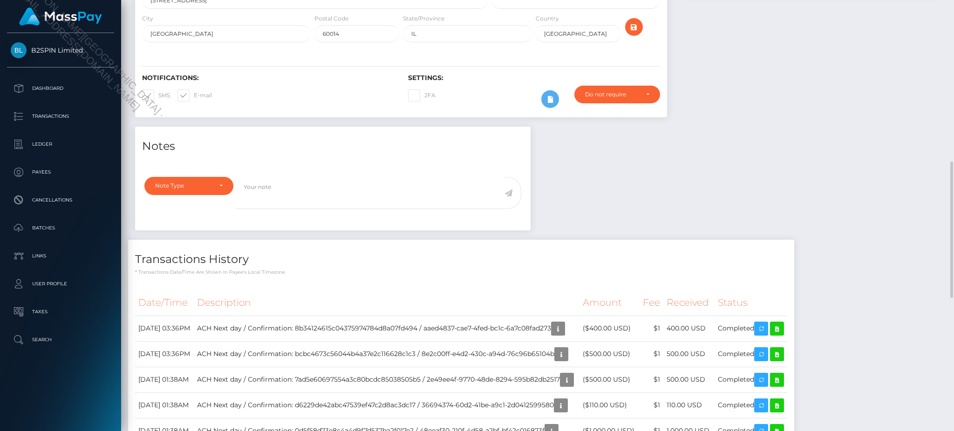
scroll to position [414, 0]
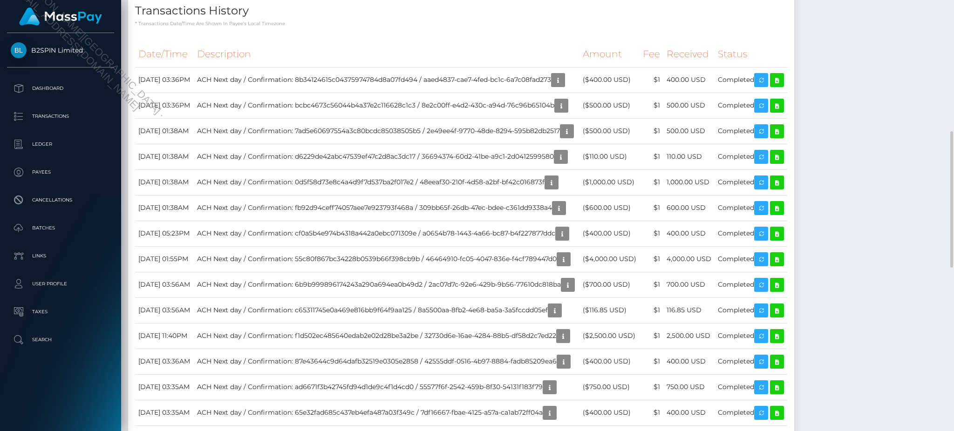
click at [874, 217] on div "Notes Note Type Compliance Clear Compliance General Note Type" at bounding box center [537, 382] width 819 height 1009
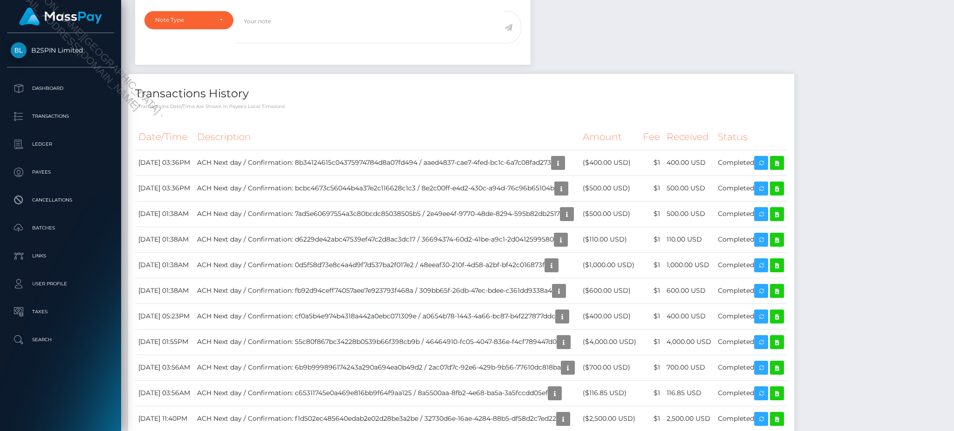
scroll to position [0, 0]
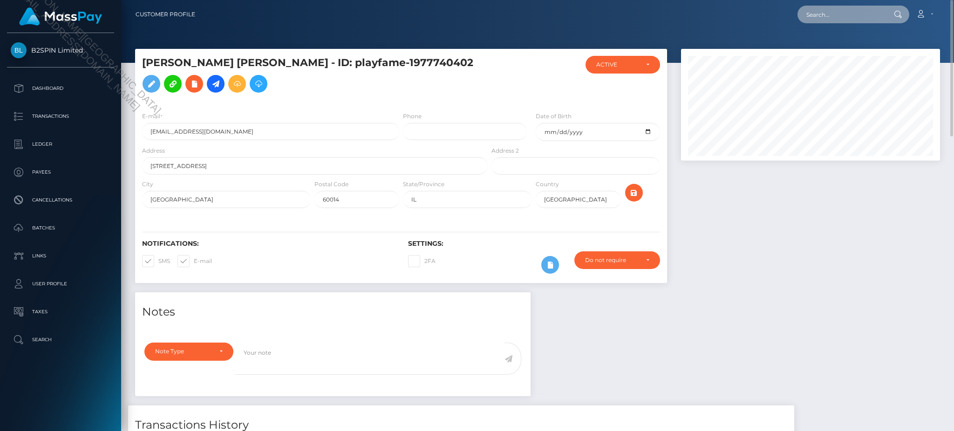
click at [831, 14] on input "text" at bounding box center [841, 15] width 88 height 18
paste input "a33e5d05-c059-4b09-9add-ac3695ad8777"
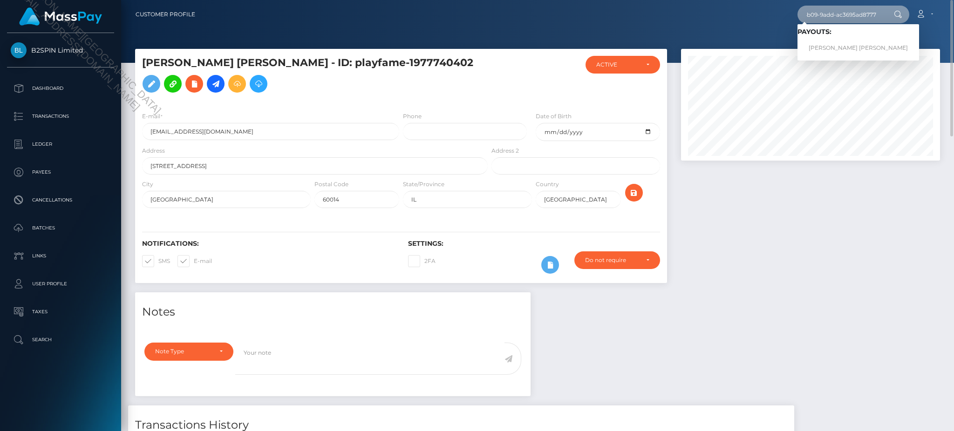
type input "a33e5d05-c059-4b09-9add-ac3695ad8777"
click at [831, 45] on link "BENJAMIN TYLER MARCUS" at bounding box center [858, 48] width 122 height 17
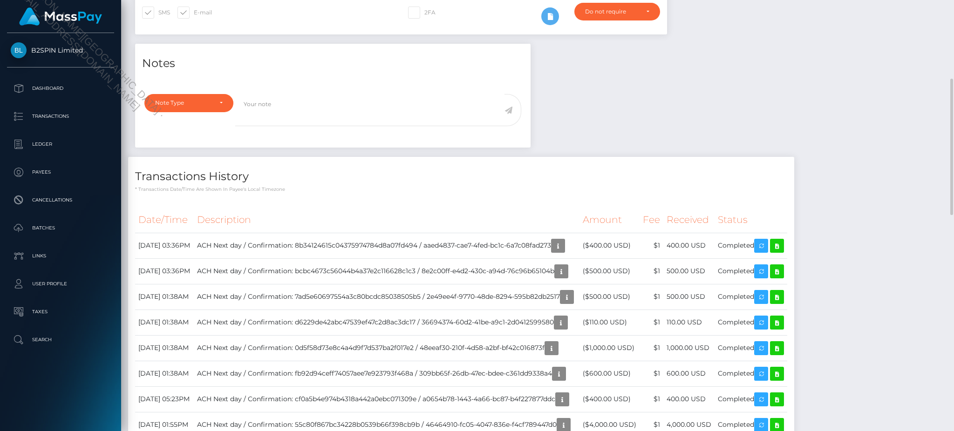
scroll to position [112, 258]
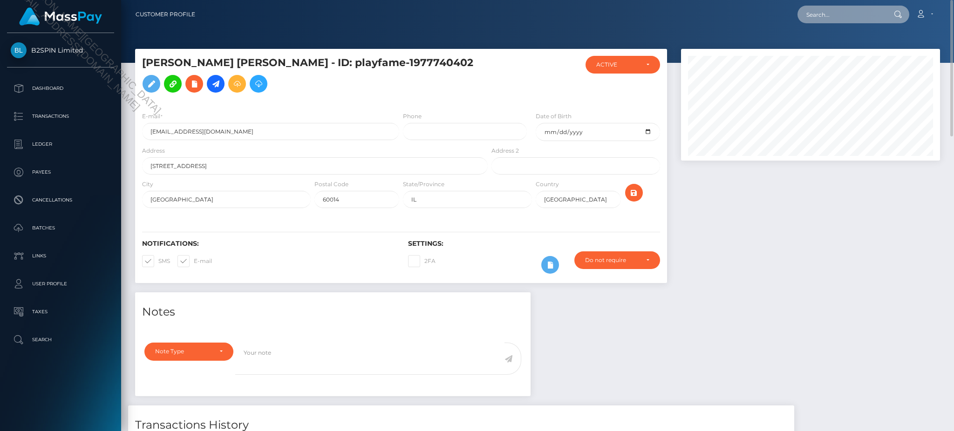
click at [852, 18] on input "text" at bounding box center [841, 15] width 88 height 18
paste input "89864427-643c-48a7-80a8-e48c7d5f76ba"
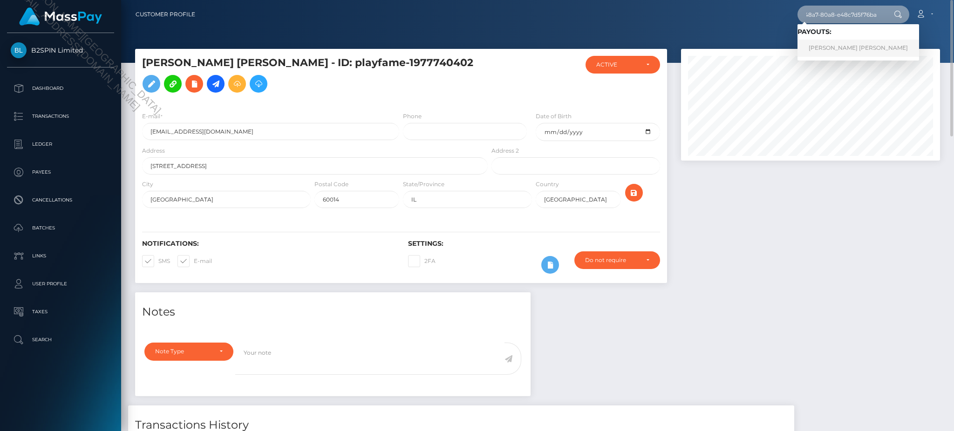
type input "89864427-643c-48a7-80a8-e48c7d5f76ba"
click at [823, 49] on link "LOGAN DALE FARMER" at bounding box center [858, 48] width 122 height 17
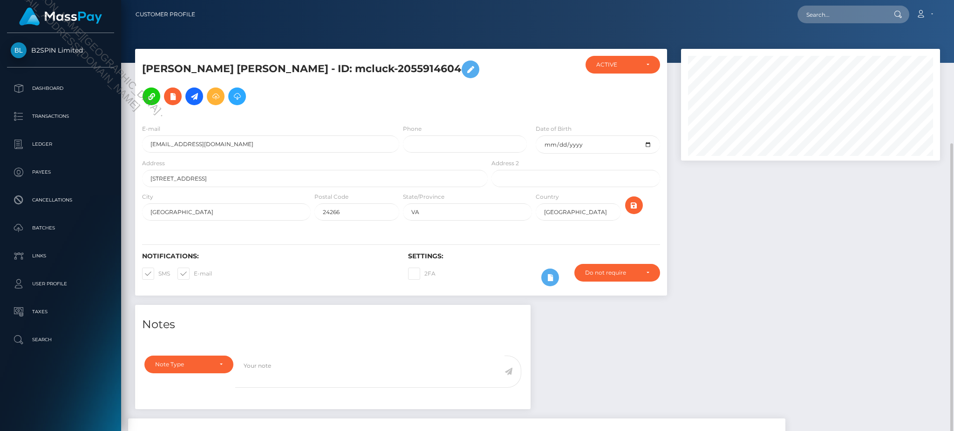
scroll to position [112, 258]
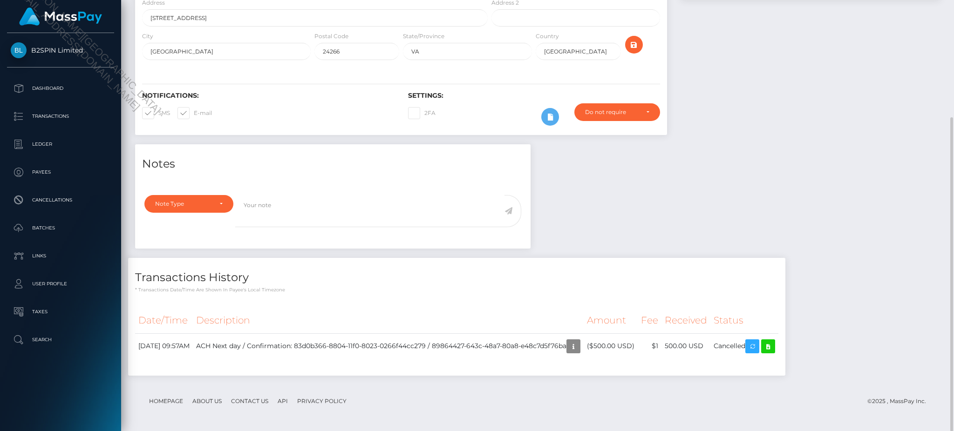
click at [822, 211] on div "Notes Note Type Compliance Clear Compliance General Note Type" at bounding box center [537, 264] width 819 height 241
click at [811, 156] on div "Notes Note Type Compliance Clear Compliance General Note Type" at bounding box center [537, 264] width 819 height 241
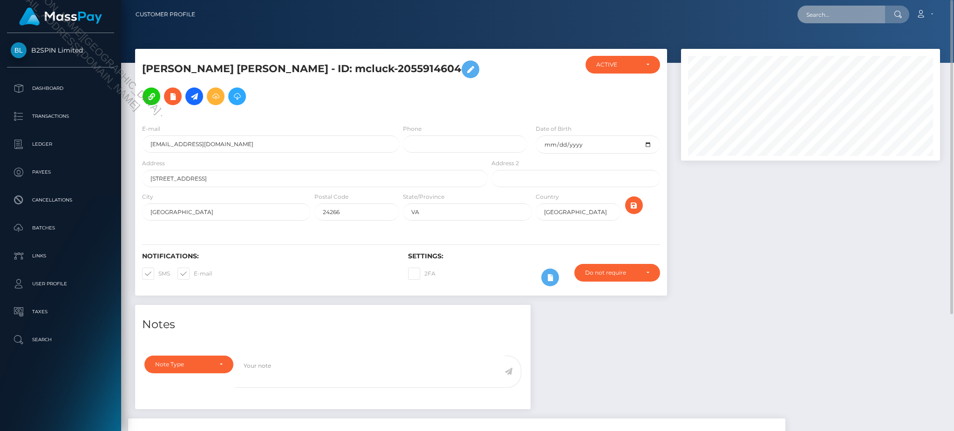
click at [857, 20] on input "text" at bounding box center [841, 15] width 88 height 18
paste input "260638cb-79c4-4b8a-9049-4d2b51c07e9d"
type input "260638cb-79c4-4b8a-9049-4d2b51c07e9d"
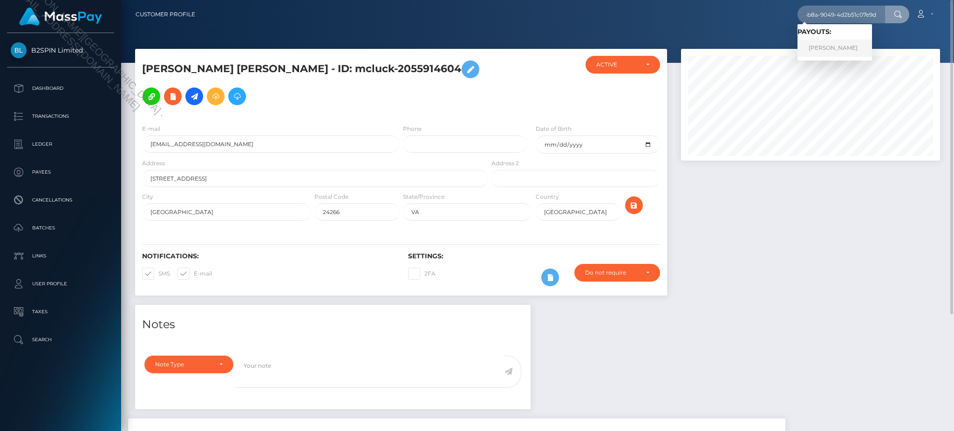
scroll to position [0, 0]
click at [835, 47] on link "VARIAN J BLUM" at bounding box center [834, 48] width 75 height 17
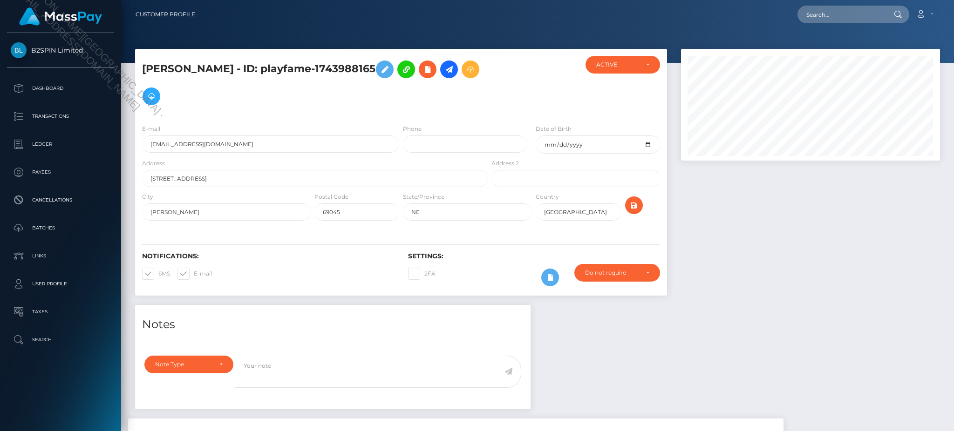
scroll to position [112, 258]
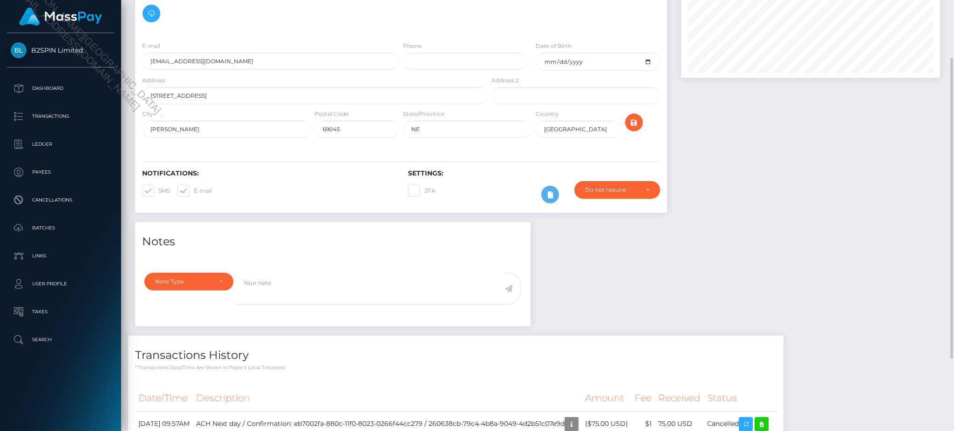
click at [790, 216] on div at bounding box center [810, 94] width 273 height 256
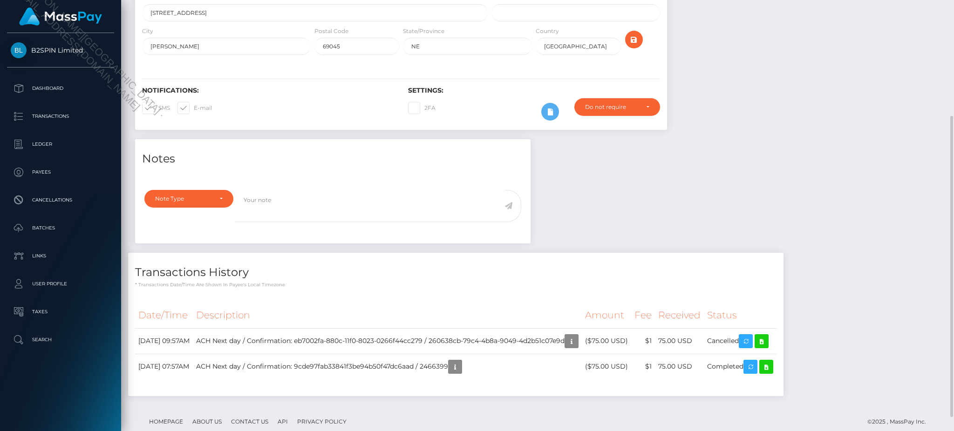
click at [715, 147] on div "Notes Note Type Compliance Clear Compliance General Note Type" at bounding box center [537, 272] width 819 height 266
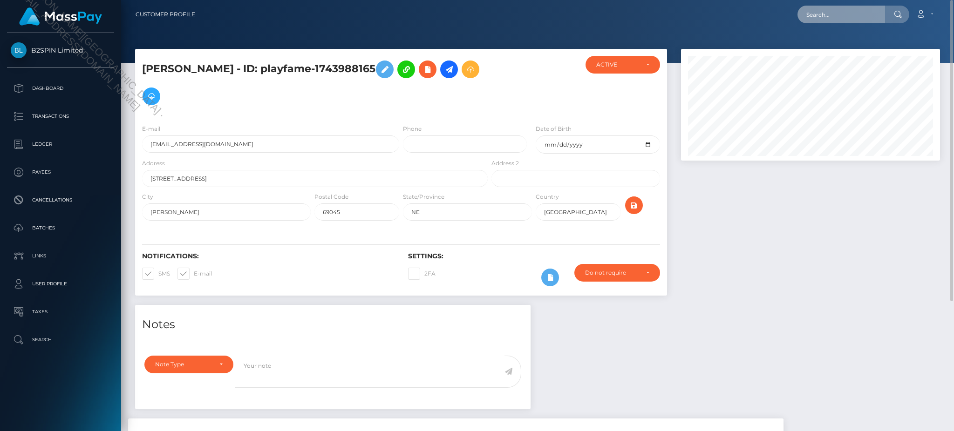
click at [837, 7] on input "text" at bounding box center [841, 15] width 88 height 18
paste input "80c7c2eb-df96-4fe7-9b42-6fc697d69af6"
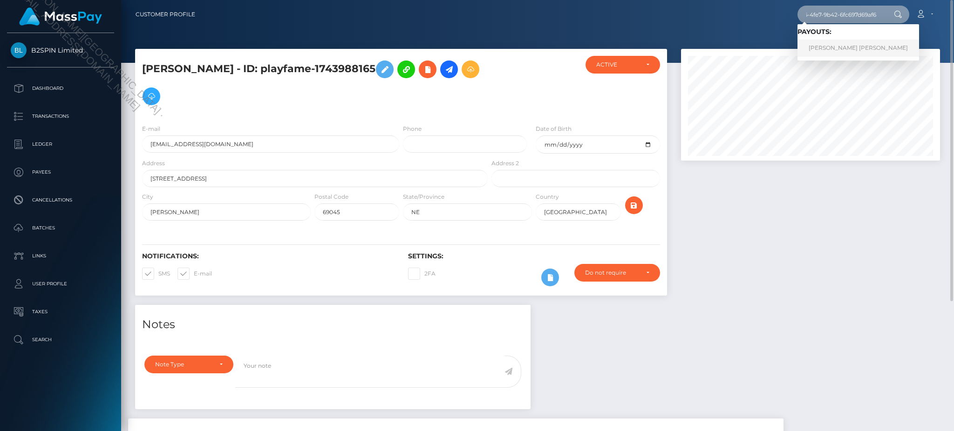
type input "80c7c2eb-df96-4fe7-9b42-6fc697d69af6"
click at [843, 54] on link "[PERSON_NAME] [PERSON_NAME]" at bounding box center [858, 48] width 122 height 17
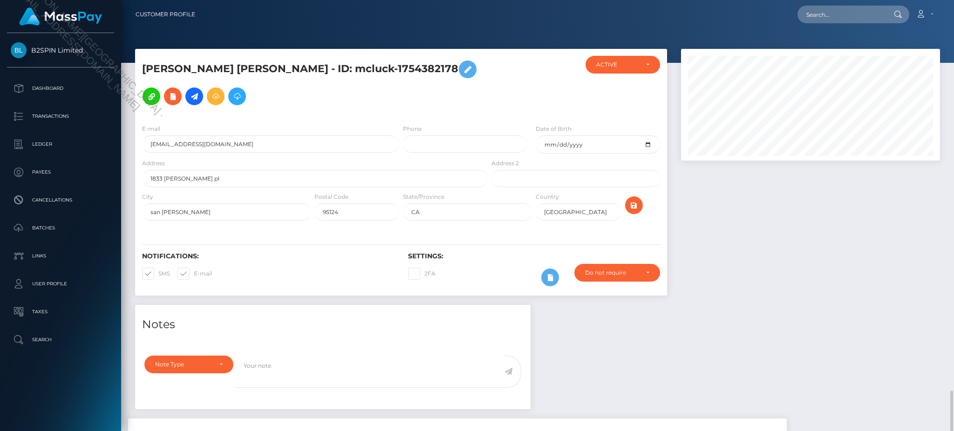
scroll to position [112, 258]
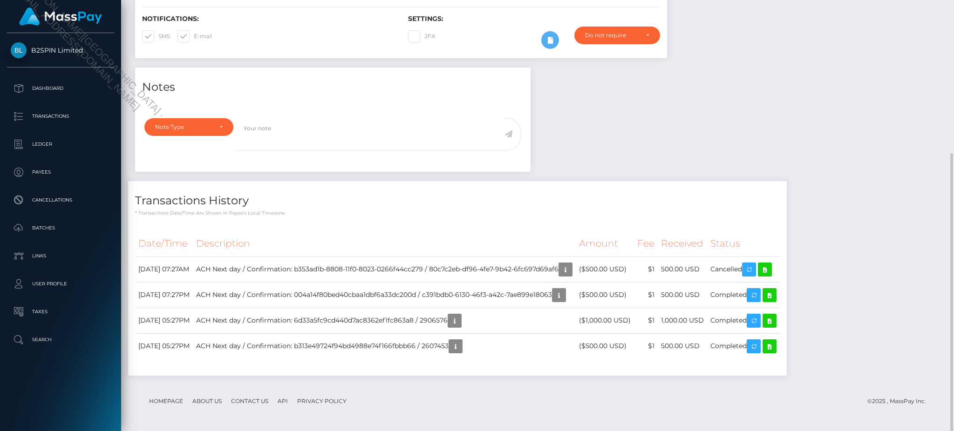
click at [853, 162] on div "Notes Note Type Compliance Clear Compliance General Note Type" at bounding box center [537, 227] width 819 height 318
click at [842, 118] on div "Notes Note Type Compliance Clear Compliance General Note Type" at bounding box center [537, 227] width 819 height 318
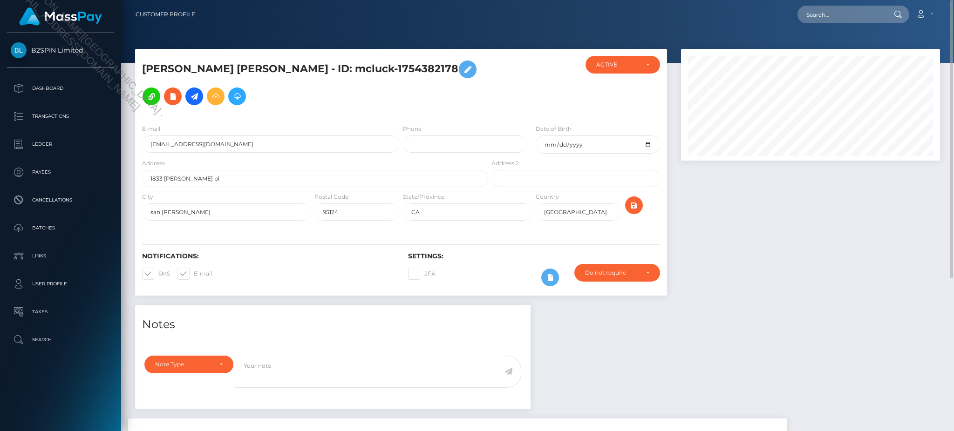
click at [840, 5] on div "Loading... Loading... Account Edit Profile Logout" at bounding box center [571, 15] width 737 height 20
click at [842, 14] on input "text" at bounding box center [841, 15] width 88 height 18
paste input "12e7d697-23b6-4644-8325-ff95fd60055e"
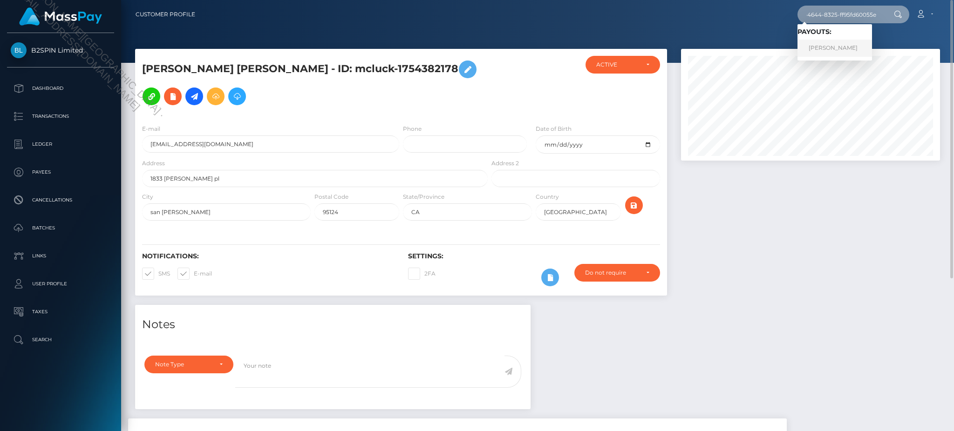
type input "12e7d697-23b6-4644-8325-ff95fd60055e"
click at [831, 48] on link "JANICIA J WALTON" at bounding box center [834, 48] width 75 height 17
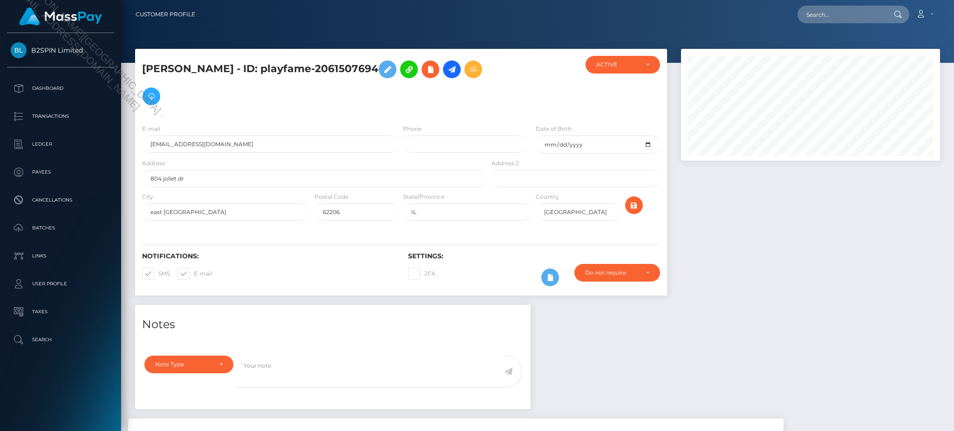
scroll to position [112, 258]
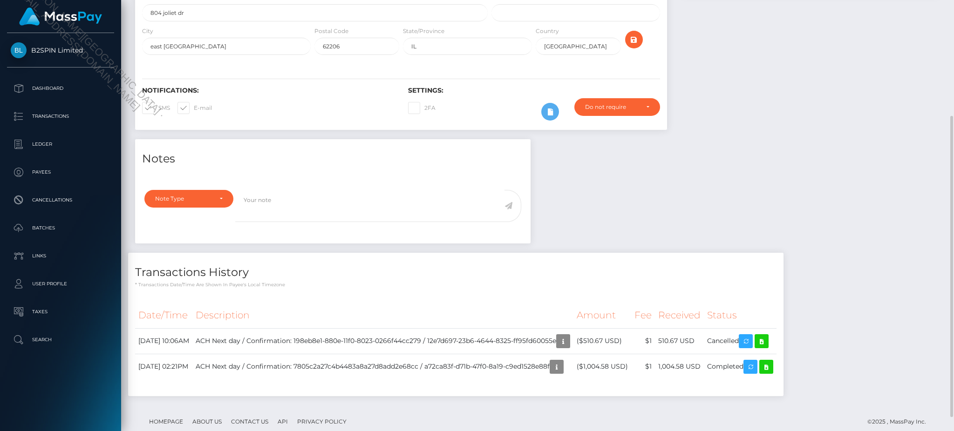
click at [832, 185] on div "Notes Note Type Compliance Clear Compliance General Note Type" at bounding box center [537, 272] width 819 height 266
drag, startPoint x: 872, startPoint y: 178, endPoint x: 865, endPoint y: 176, distance: 7.5
click at [872, 178] on div "Notes Note Type Compliance Clear Compliance General Note Type" at bounding box center [537, 272] width 819 height 266
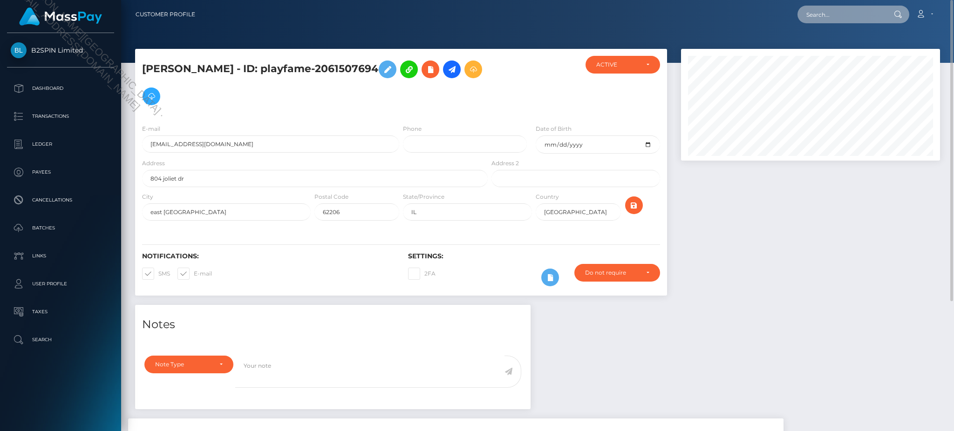
click at [848, 16] on input "text" at bounding box center [841, 15] width 88 height 18
paste input "6fc0a7bd-bbd7-462b-8ac7-9446b3717192"
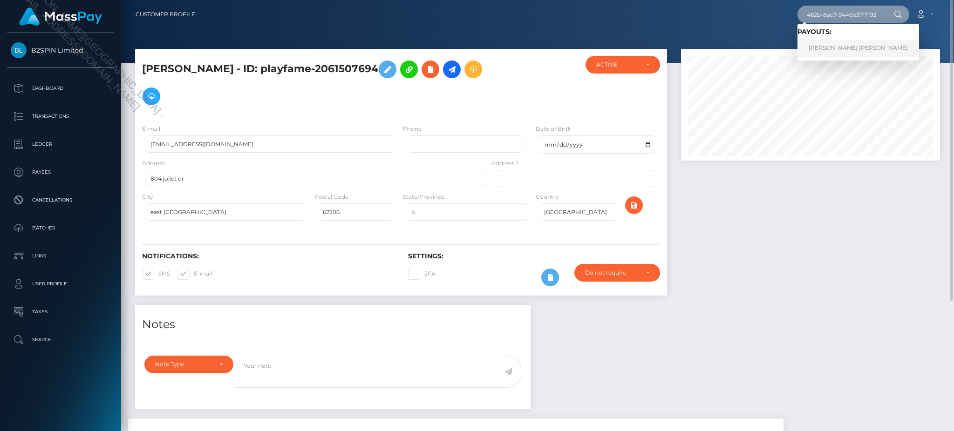
type input "6fc0a7bd-bbd7-462b-8ac7-9446b3717192"
click at [828, 52] on link "SARAH MARGARETE BELL" at bounding box center [858, 48] width 122 height 17
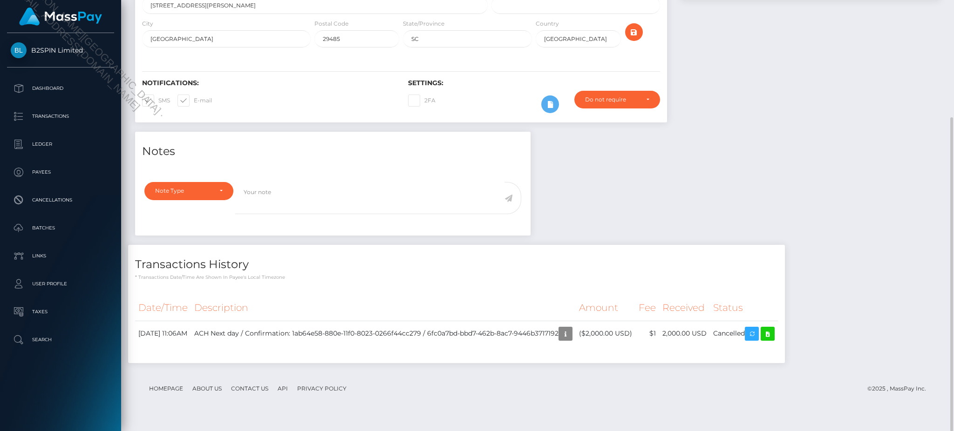
scroll to position [112, 258]
click at [857, 208] on div "Notes Note Type Compliance Clear Compliance General Note Type" at bounding box center [537, 252] width 819 height 241
click at [778, 157] on div "Notes Note Type Compliance Clear Compliance General Note Type" at bounding box center [537, 252] width 819 height 241
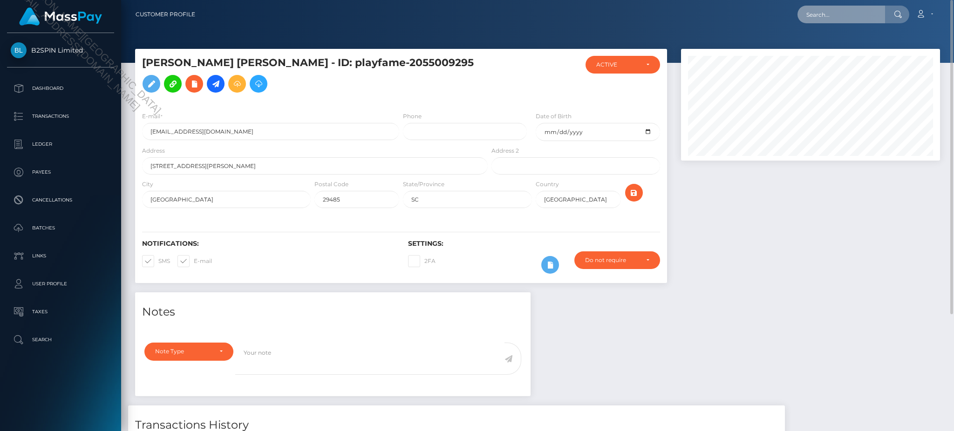
click at [845, 19] on input "text" at bounding box center [841, 15] width 88 height 18
paste input "2ff5047c-f918-49af-821f-fda6003436ca"
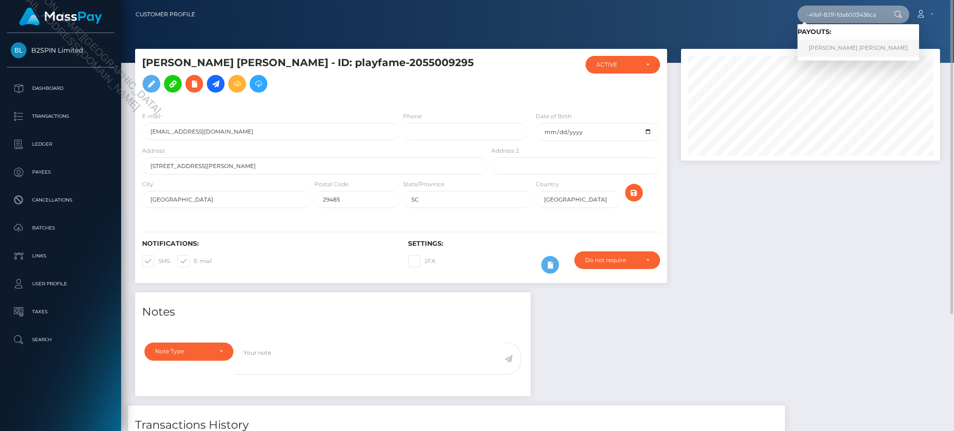
type input "2ff5047c-f918-49af-821f-fda6003436ca"
click at [843, 45] on link "THOMAS GILBERT DUVALL" at bounding box center [858, 48] width 122 height 17
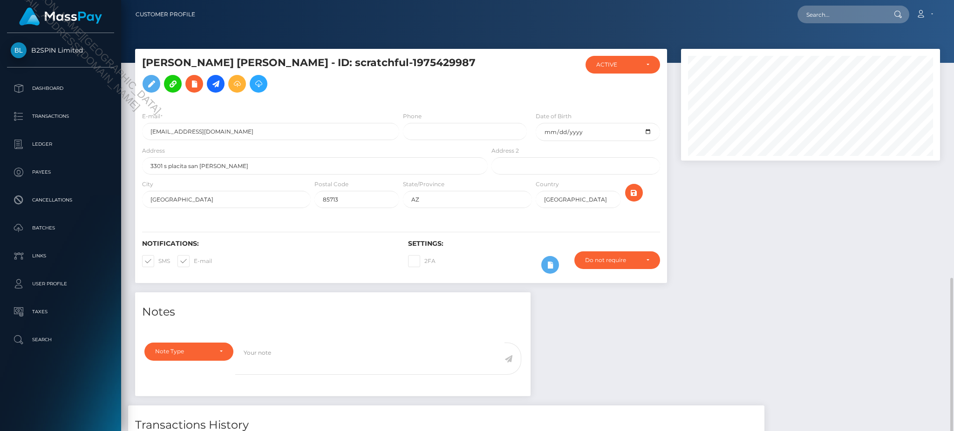
click at [852, 292] on div "Notes Note Type Compliance Clear Compliance General Note Type" at bounding box center [537, 412] width 819 height 241
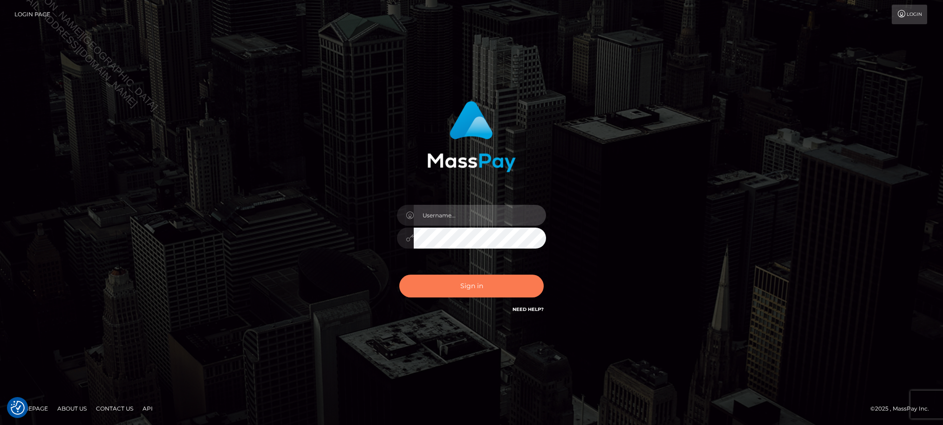
type input "Jiecel"
click at [474, 284] on button "Sign in" at bounding box center [471, 286] width 144 height 23
type input "Jiecel"
click at [464, 291] on button "Sign in" at bounding box center [471, 286] width 144 height 23
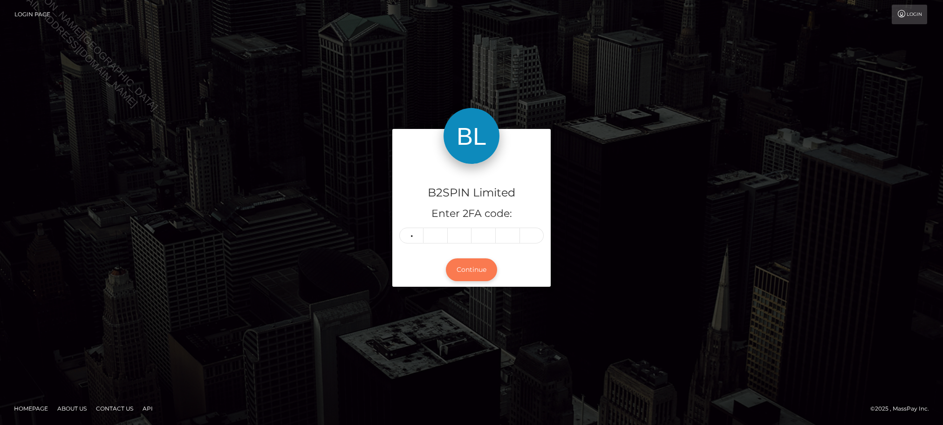
type input "1"
type input "9"
type input "8"
type input "7"
type input "9"
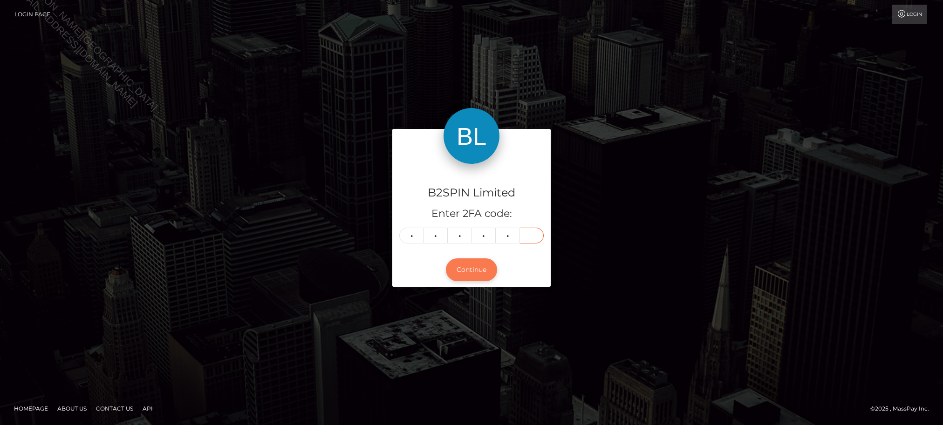
type input "1"
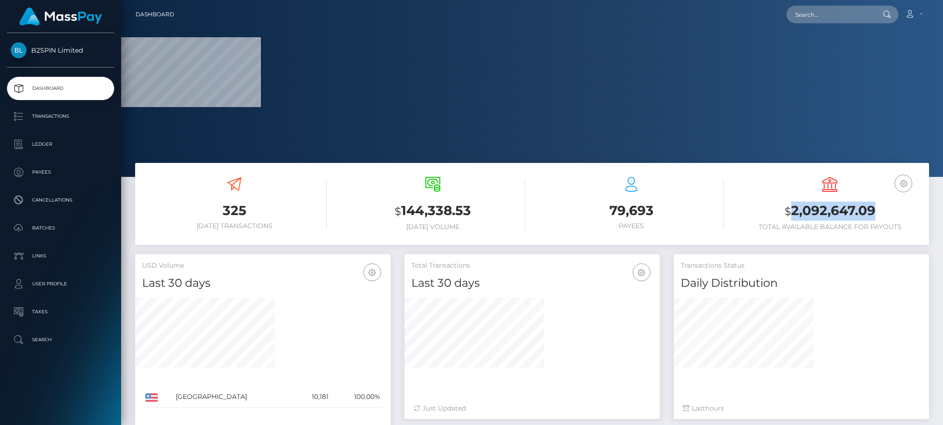
drag, startPoint x: 792, startPoint y: 208, endPoint x: 876, endPoint y: 209, distance: 84.3
click at [876, 209] on h3 "$ 2,092,647.09" at bounding box center [829, 211] width 184 height 19
copy h3 "2,092,647.09"
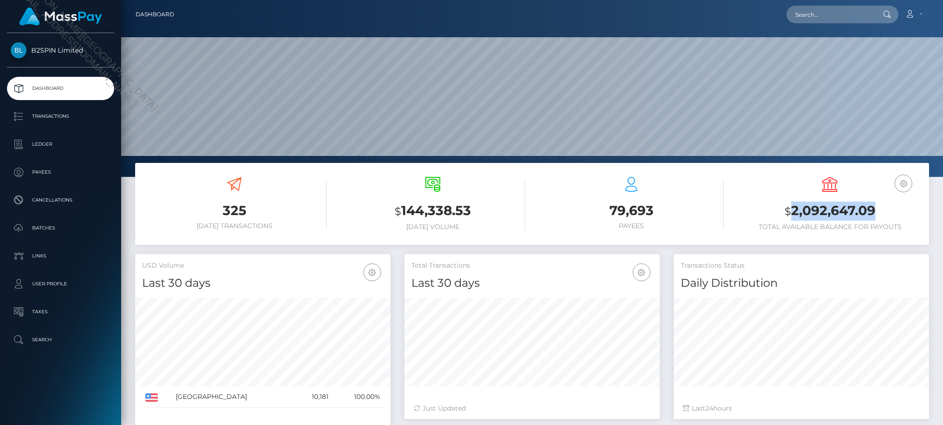
scroll to position [165, 255]
